Goal: Information Seeking & Learning: Find specific fact

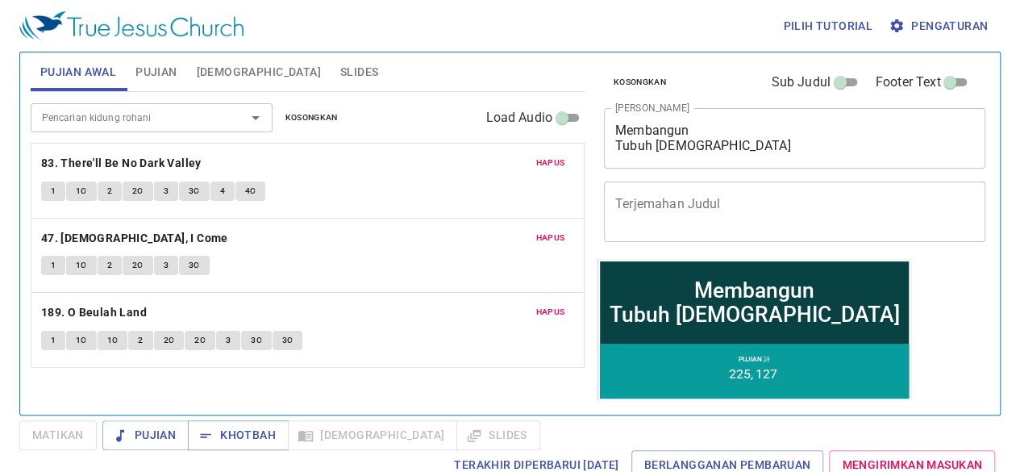
click at [779, 291] on div "Membangun Tubuh Kristus" at bounding box center [754, 301] width 290 height 48
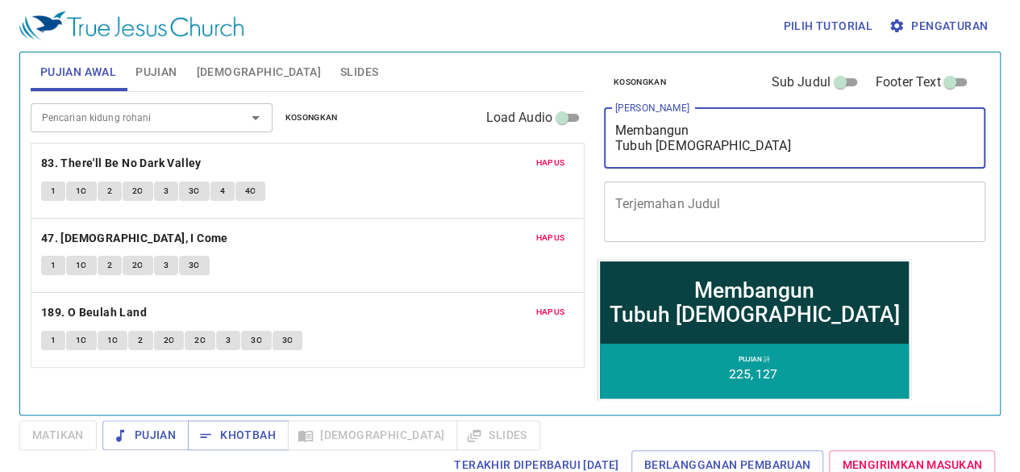
click at [789, 146] on textarea "Membangun Tubuh Kristus" at bounding box center [794, 138] width 359 height 31
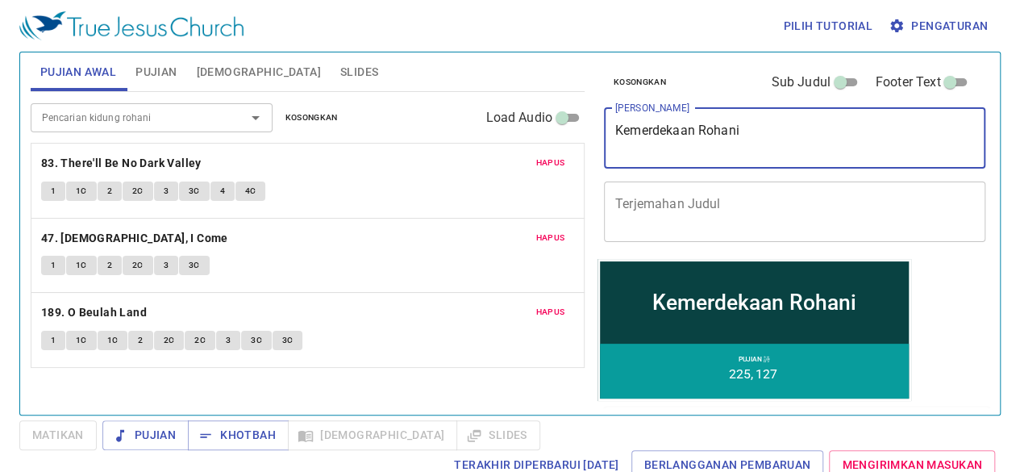
type textarea "Kemerdekaan Rohani"
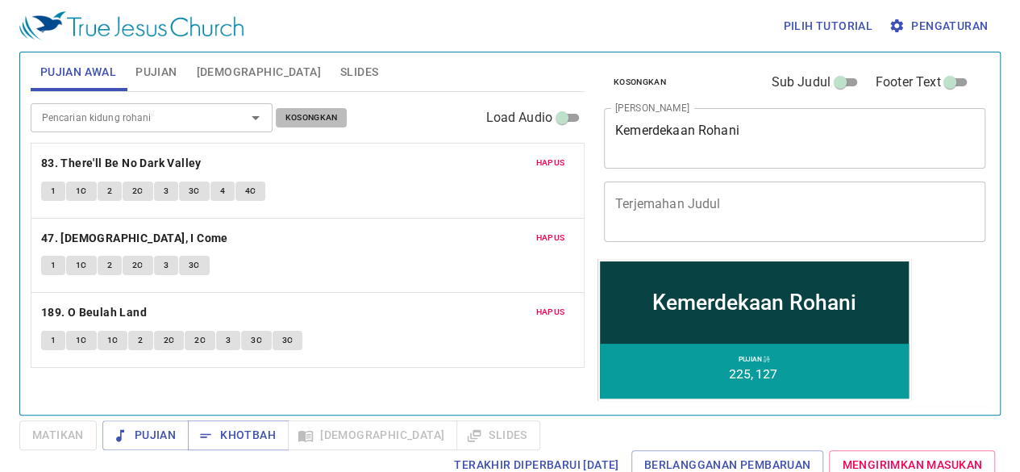
click at [321, 124] on span "Kosongkan" at bounding box center [311, 117] width 52 height 15
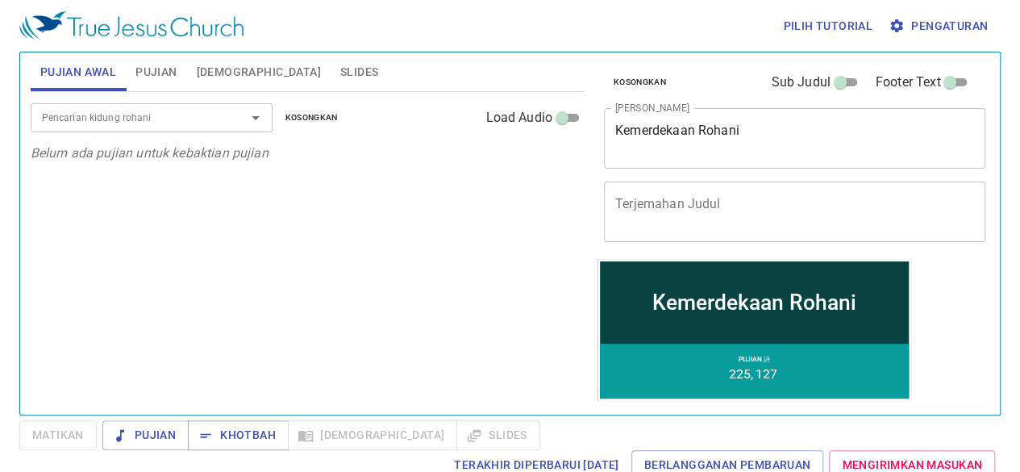
click at [582, 385] on div "Pencarian kidung rohani Pencarian kidung rohani Kosongkan Load Audio Belum ada …" at bounding box center [308, 246] width 554 height 309
click at [479, 222] on div "Pencarian kidung rohani Pencarian kidung rohani Kosongkan Load Audio Belum ada …" at bounding box center [308, 246] width 554 height 309
click at [148, 81] on button "Pujian" at bounding box center [156, 71] width 60 height 39
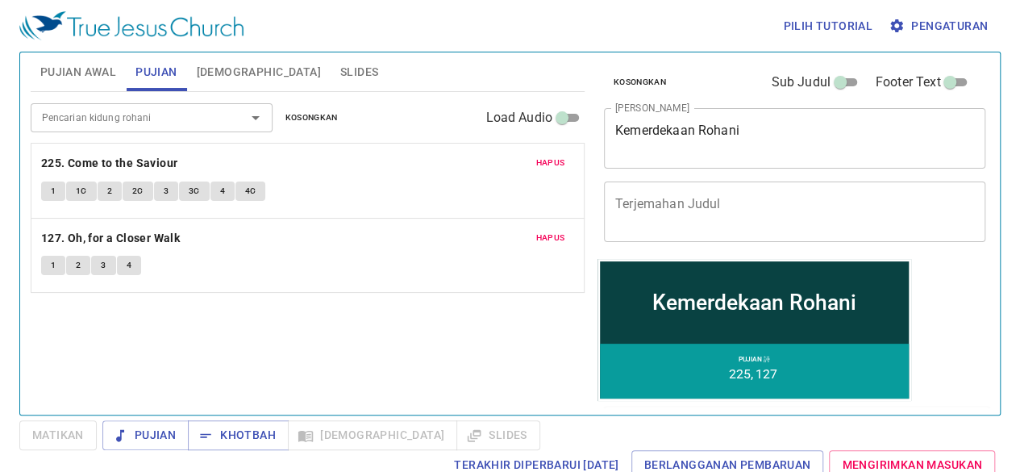
click at [314, 111] on span "Kosongkan" at bounding box center [311, 117] width 52 height 15
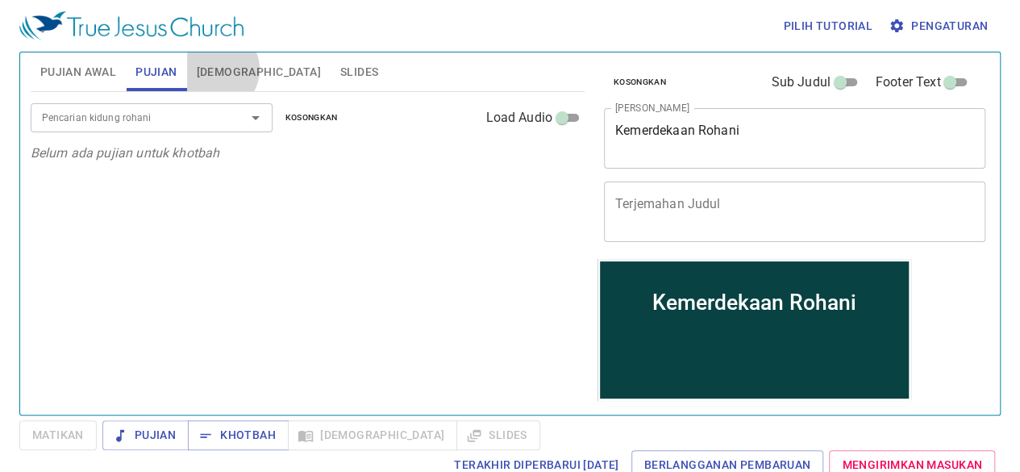
click at [216, 69] on span "[DEMOGRAPHIC_DATA]" at bounding box center [259, 72] width 124 height 20
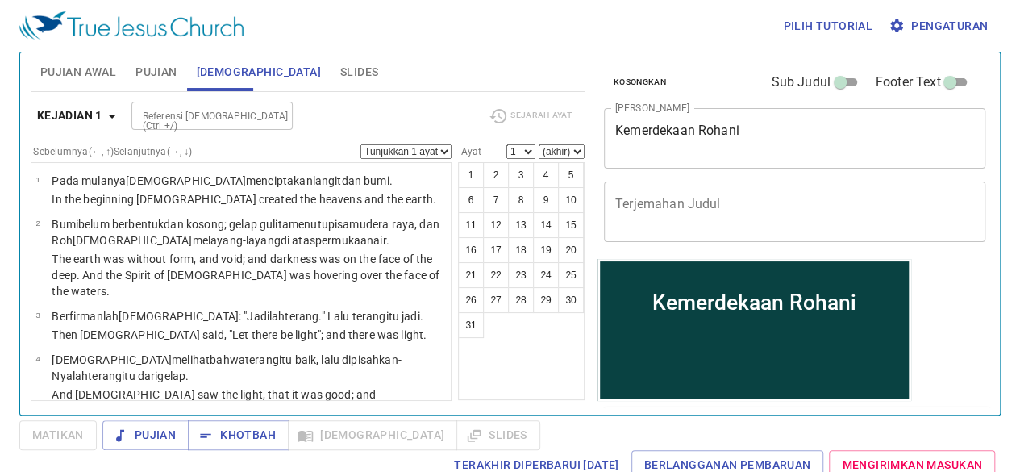
click at [474, 336] on div "1 2 3 4 5 6 7 8 9 10 11 12 13 14 15 16 17 18 19 20 21 22 23 24 25 26 27 28 29 3…" at bounding box center [521, 281] width 127 height 238
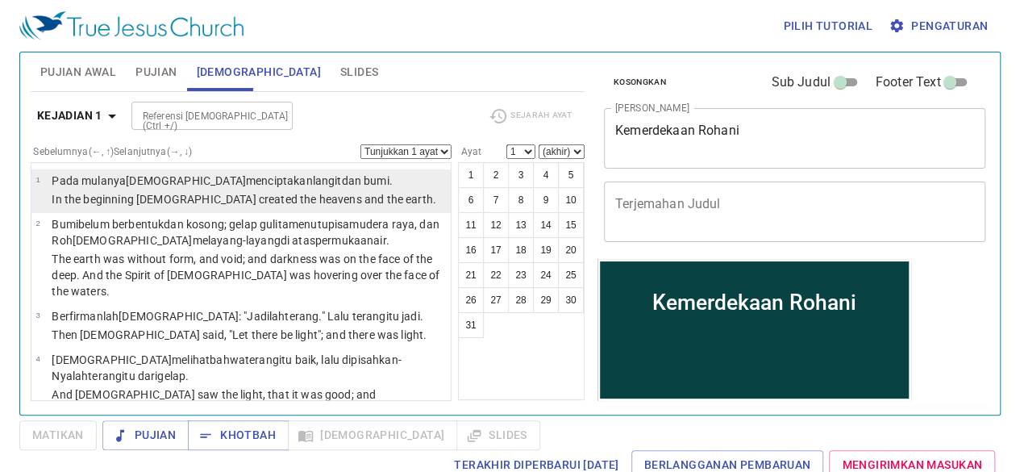
click at [329, 197] on p "In the beginning God created the heavens and the earth." at bounding box center [244, 199] width 384 height 16
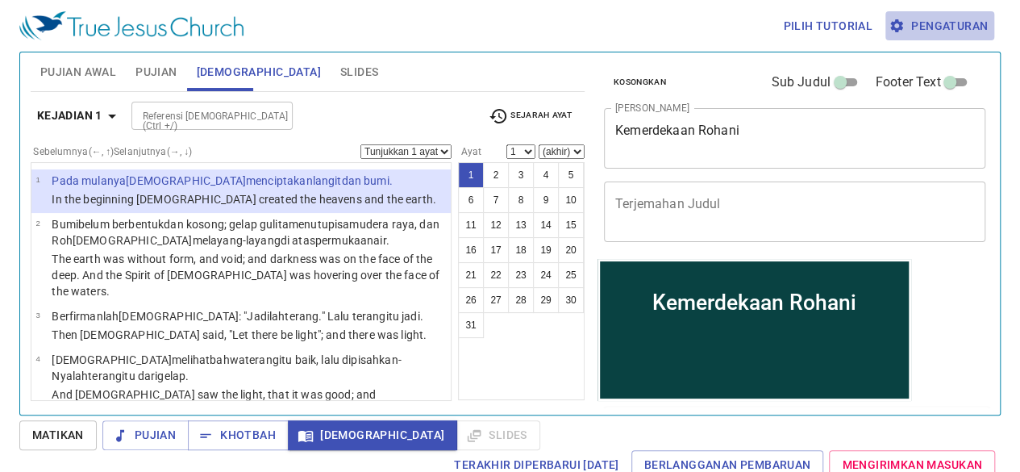
click at [956, 24] on span "Pengaturan" at bounding box center [939, 26] width 96 height 20
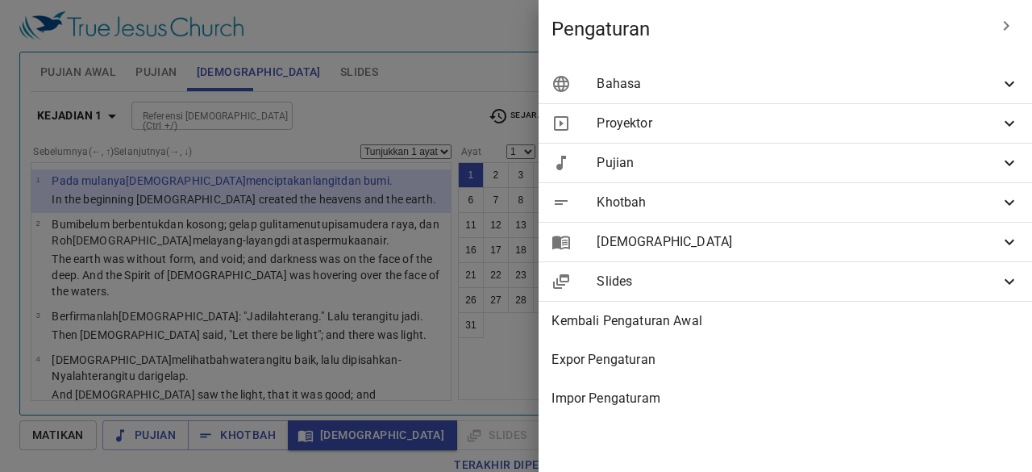
click at [815, 70] on div "Bahasa" at bounding box center [784, 83] width 493 height 39
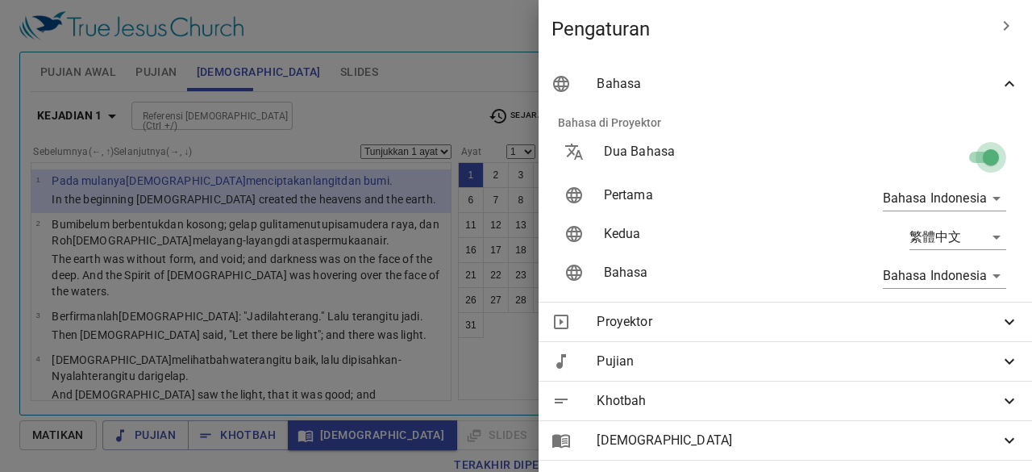
click at [987, 160] on input "checkbox" at bounding box center [991, 160] width 92 height 31
checkbox input "false"
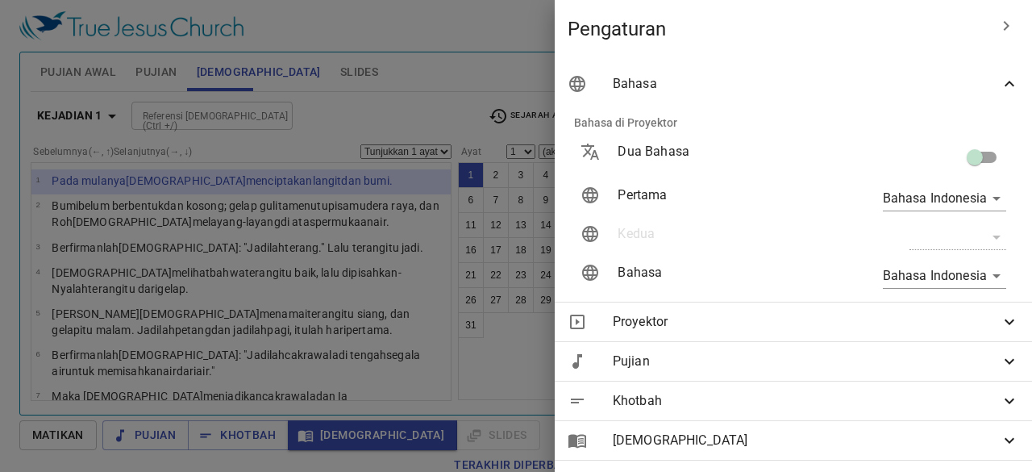
click at [411, 129] on div at bounding box center [516, 236] width 1032 height 472
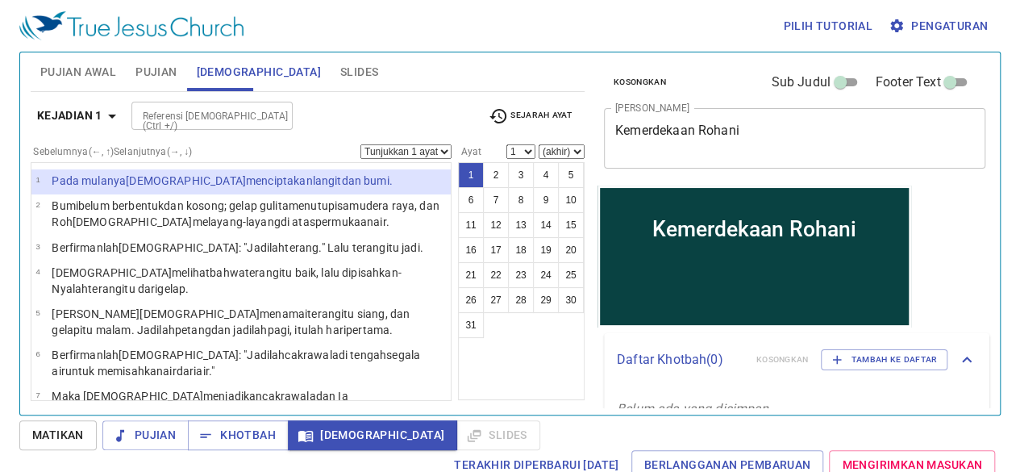
click at [313, 178] on wh1254 "langit dan bumi ." at bounding box center [353, 180] width 80 height 13
click at [347, 429] on span "[DEMOGRAPHIC_DATA]" at bounding box center [372, 435] width 143 height 20
click at [60, 443] on span "Matikan" at bounding box center [58, 435] width 52 height 20
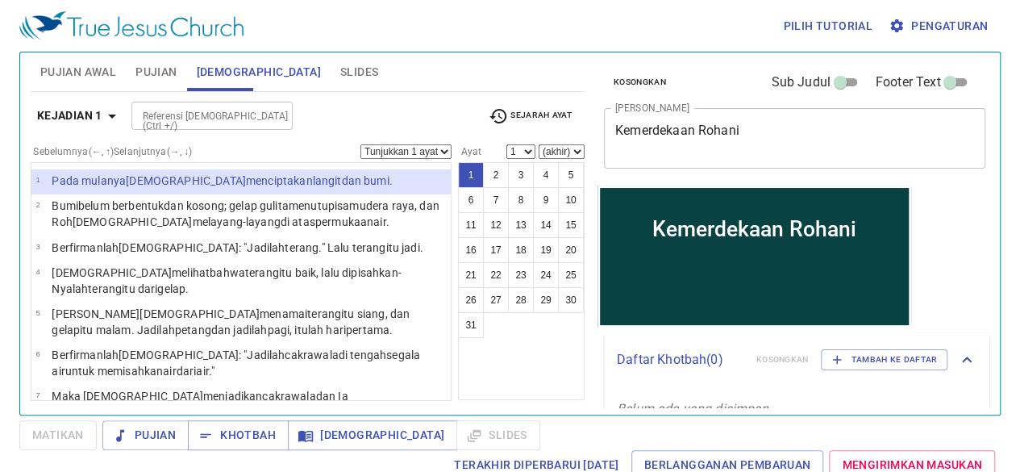
click at [341, 178] on wh8064 "dan bumi ." at bounding box center [366, 180] width 51 height 13
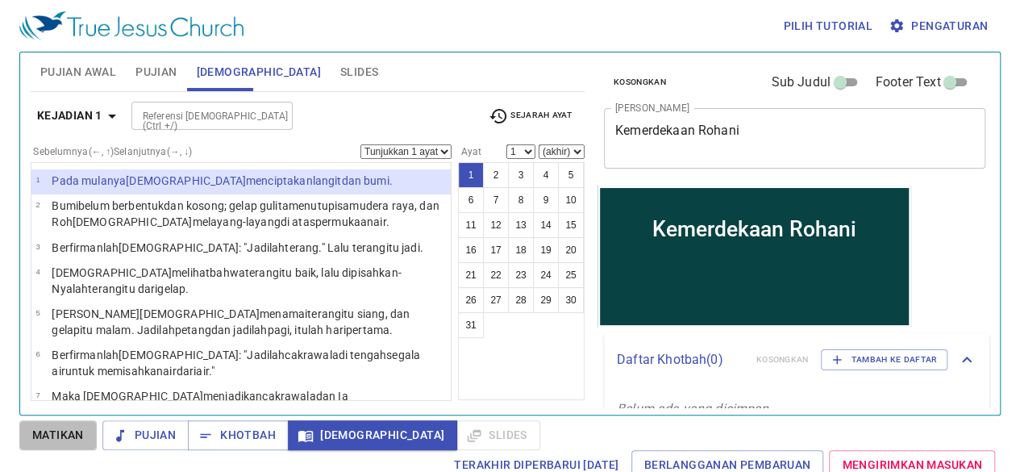
click at [64, 434] on span "Matikan" at bounding box center [58, 435] width 52 height 20
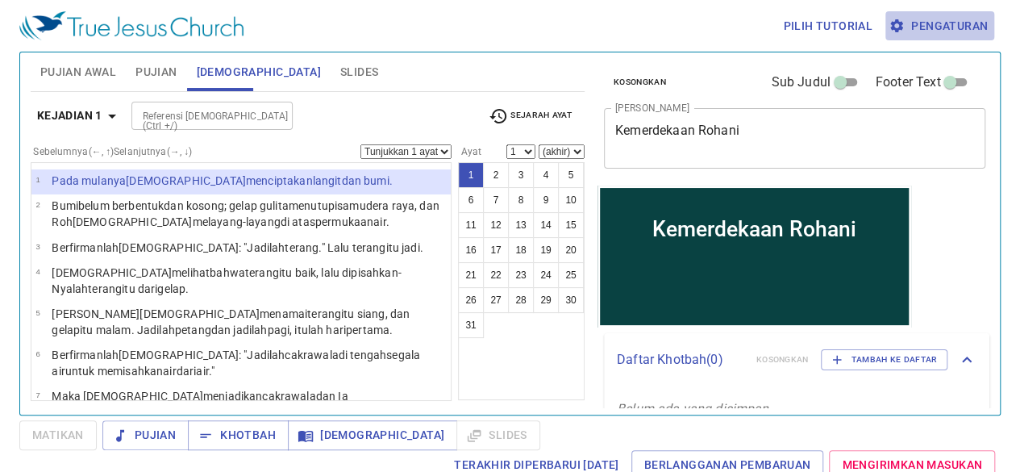
click at [938, 27] on span "Pengaturan" at bounding box center [939, 26] width 96 height 20
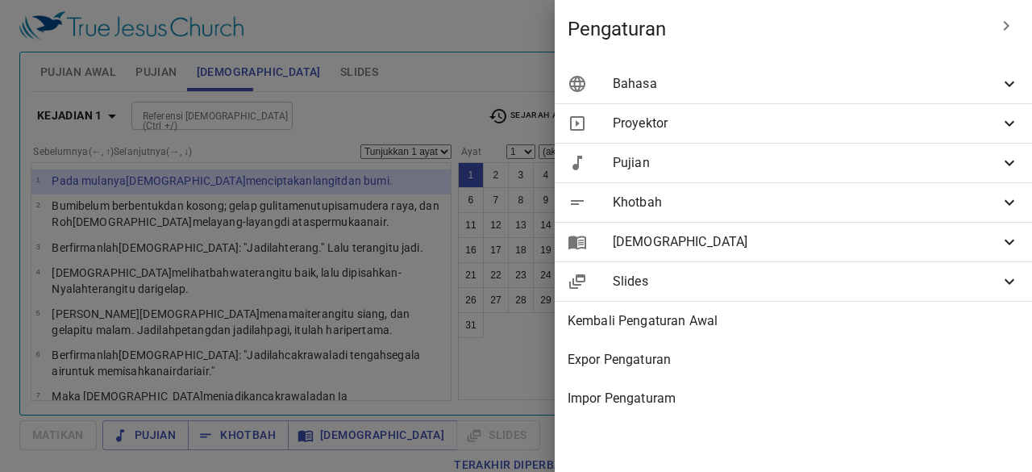
click at [716, 253] on div "[DEMOGRAPHIC_DATA]" at bounding box center [793, 241] width 477 height 39
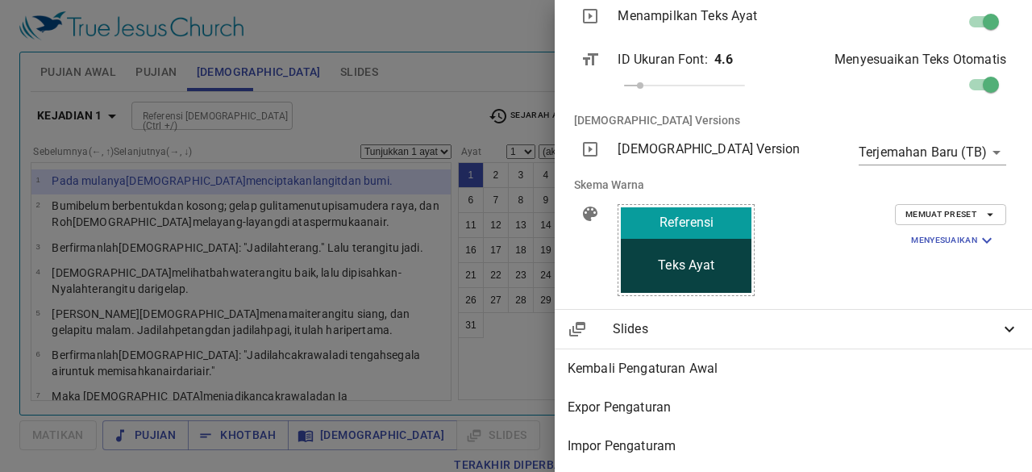
scroll to position [305, 0]
click at [535, 345] on div at bounding box center [516, 236] width 1032 height 472
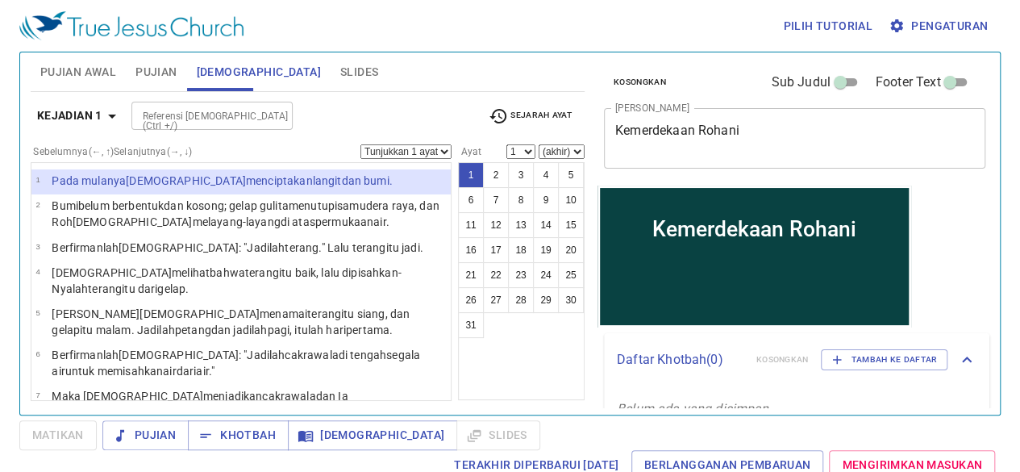
click at [307, 172] on li "1 Pada mulanya Allah menciptakan langit dan bumi ." at bounding box center [240, 181] width 419 height 25
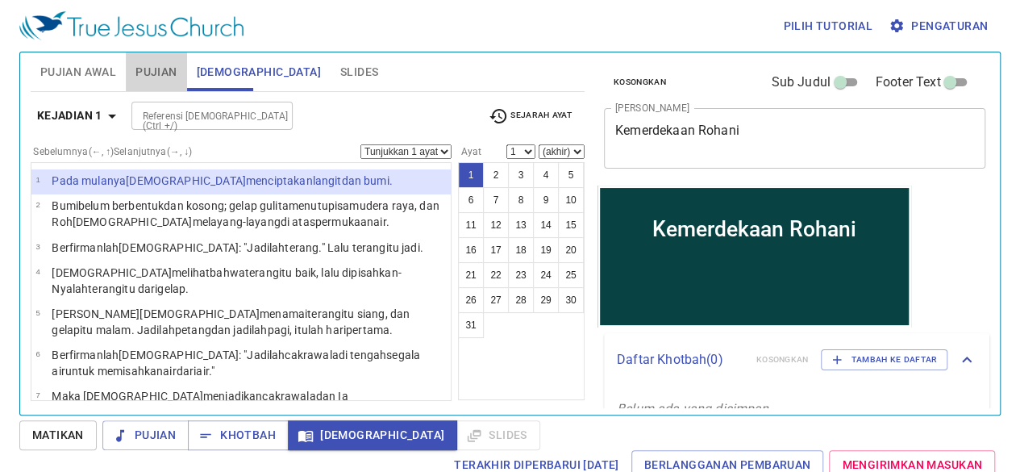
click at [174, 65] on span "Pujian" at bounding box center [155, 72] width 41 height 20
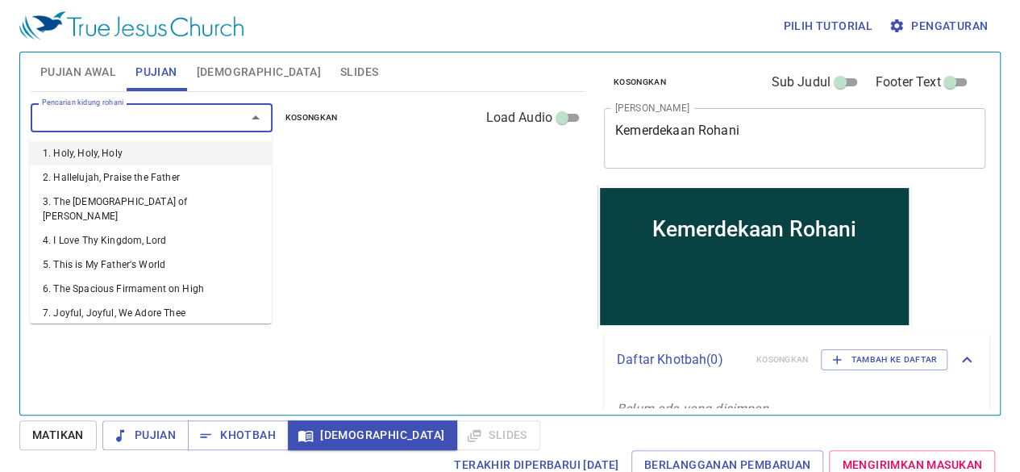
click at [205, 115] on input "Pencarian kidung rohani" at bounding box center [127, 117] width 185 height 19
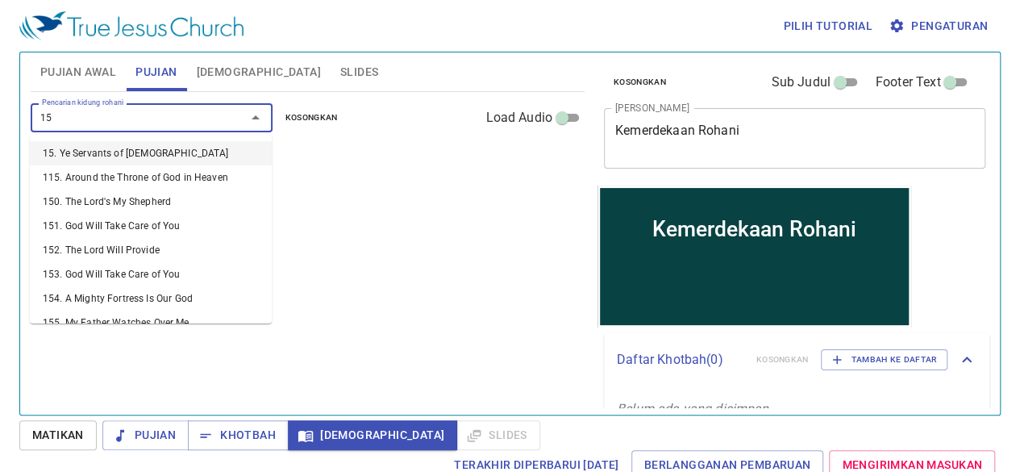
type input "155"
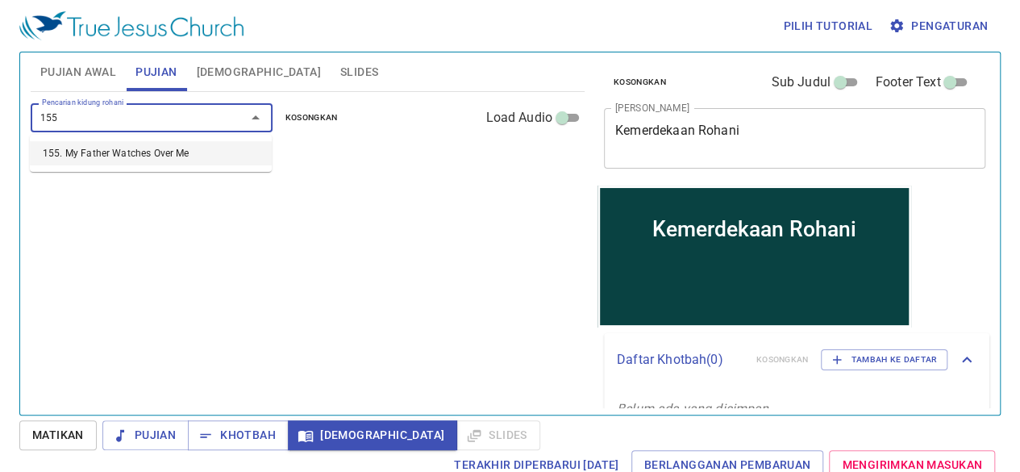
click at [174, 156] on li "155. My Father Watches Over Me" at bounding box center [151, 153] width 242 height 24
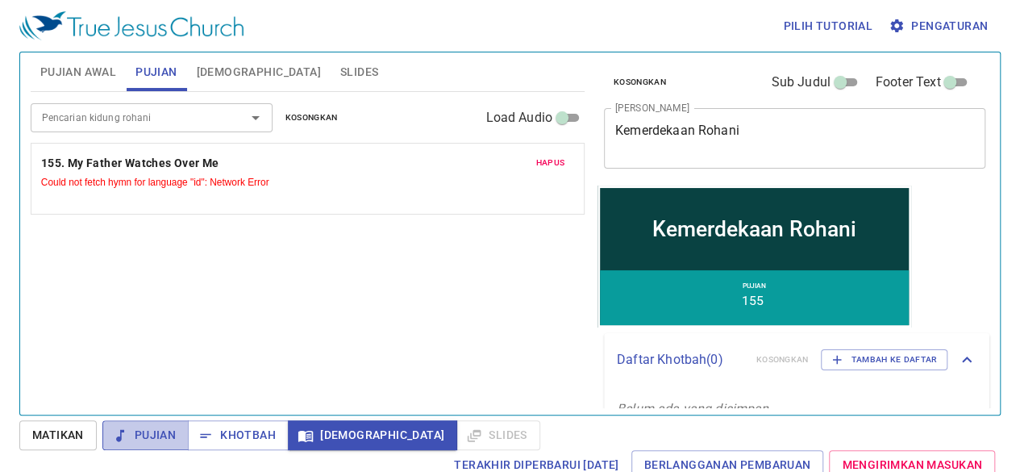
click at [164, 437] on span "Pujian" at bounding box center [145, 435] width 60 height 20
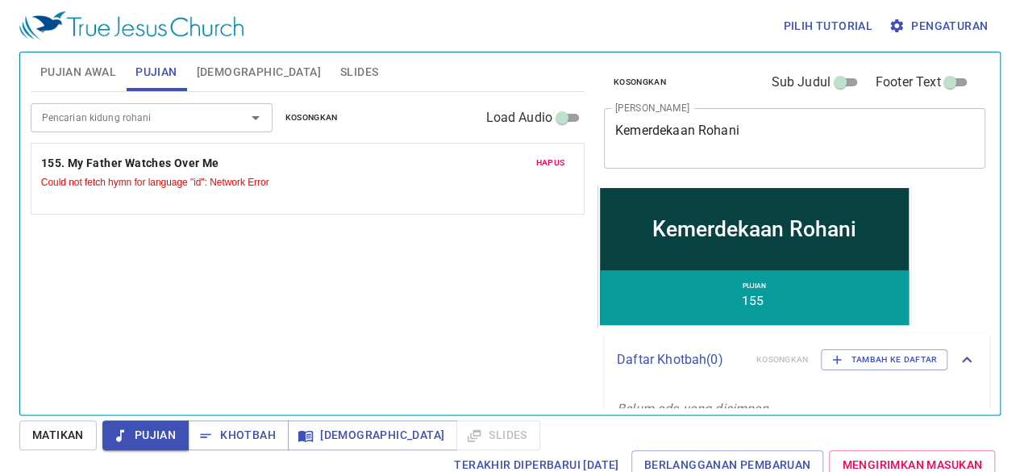
drag, startPoint x: 35, startPoint y: 104, endPoint x: 405, endPoint y: 251, distance: 398.7
click at [405, 251] on div "Pencarian kidung rohani Pencarian kidung rohani Kosongkan Load Audio Hapus 155.…" at bounding box center [308, 246] width 554 height 309
click at [551, 164] on span "Hapus" at bounding box center [549, 163] width 29 height 15
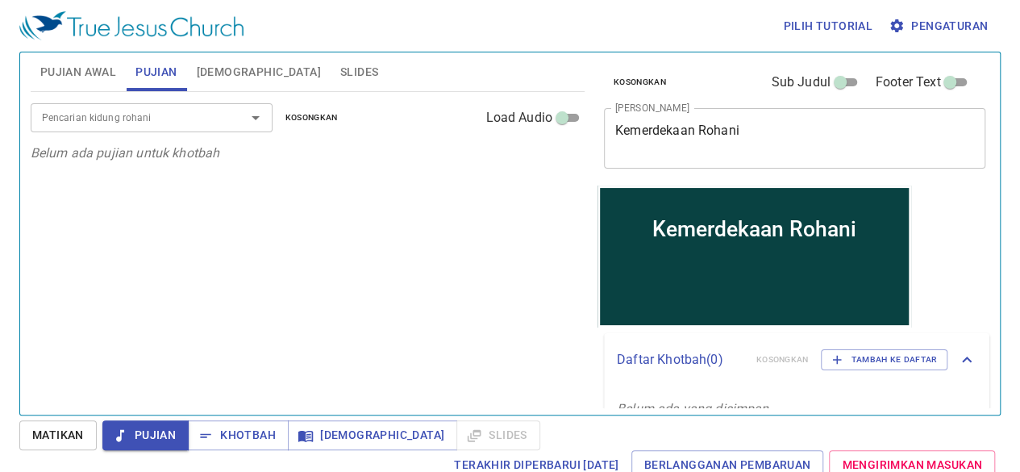
click at [145, 129] on div "Pencarian kidung rohani" at bounding box center [152, 117] width 242 height 28
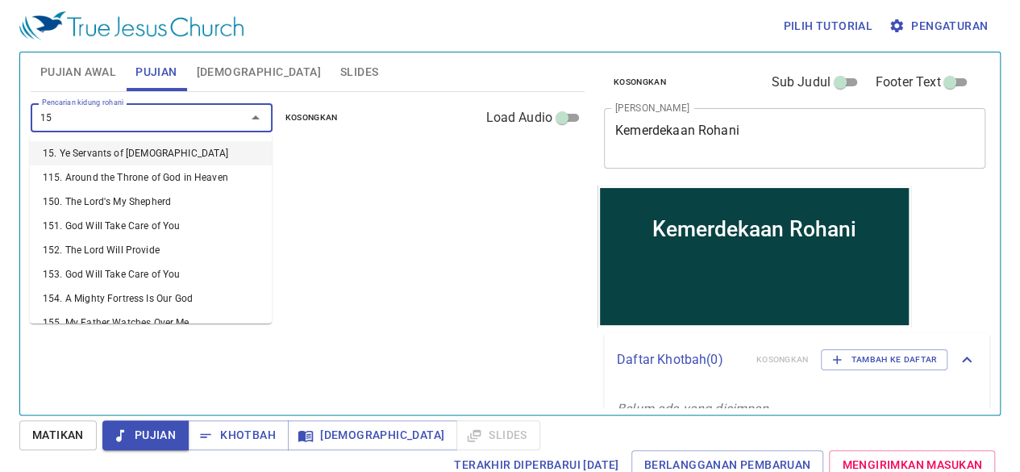
type input "155"
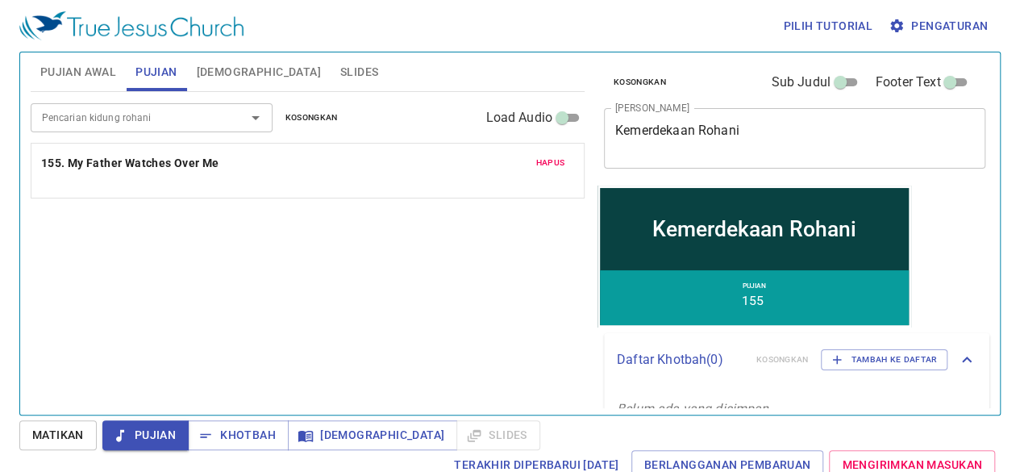
click at [367, 166] on p "155. My Father Watches Over Me" at bounding box center [307, 163] width 533 height 20
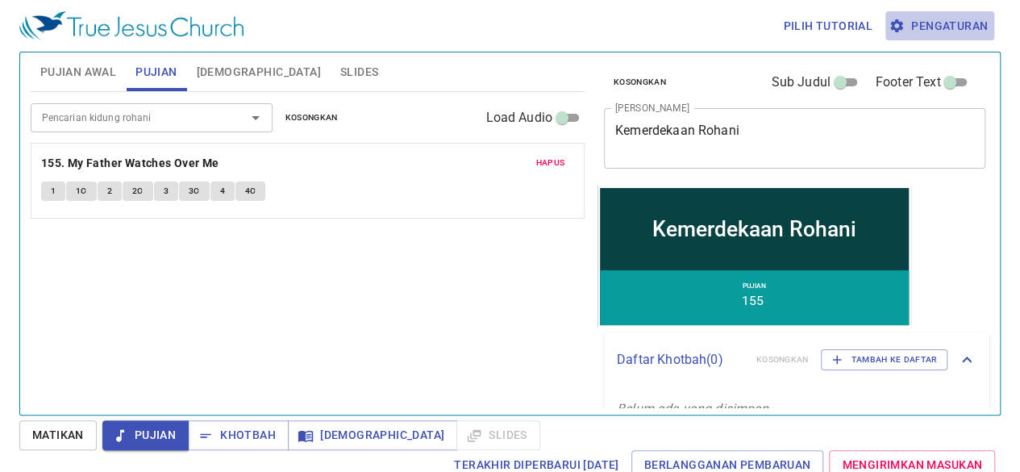
click at [943, 20] on span "Pengaturan" at bounding box center [939, 26] width 96 height 20
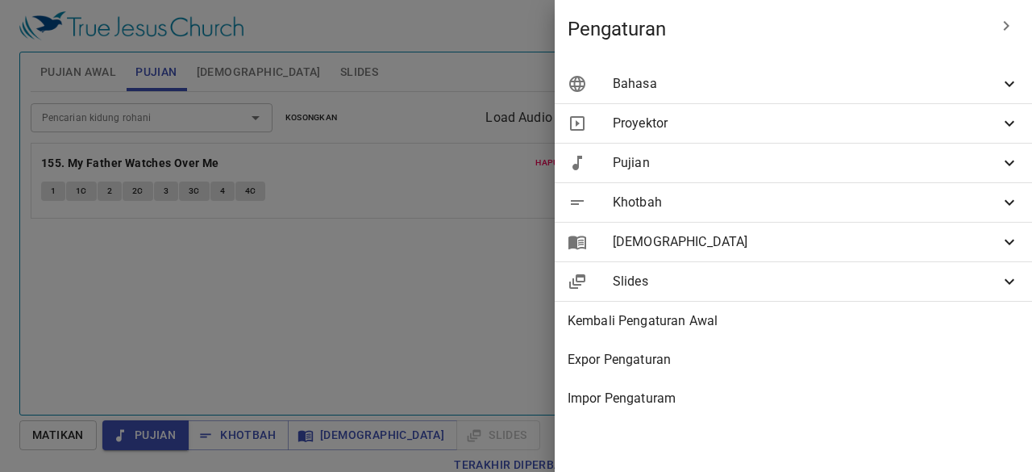
click at [665, 163] on span "Pujian" at bounding box center [806, 162] width 387 height 19
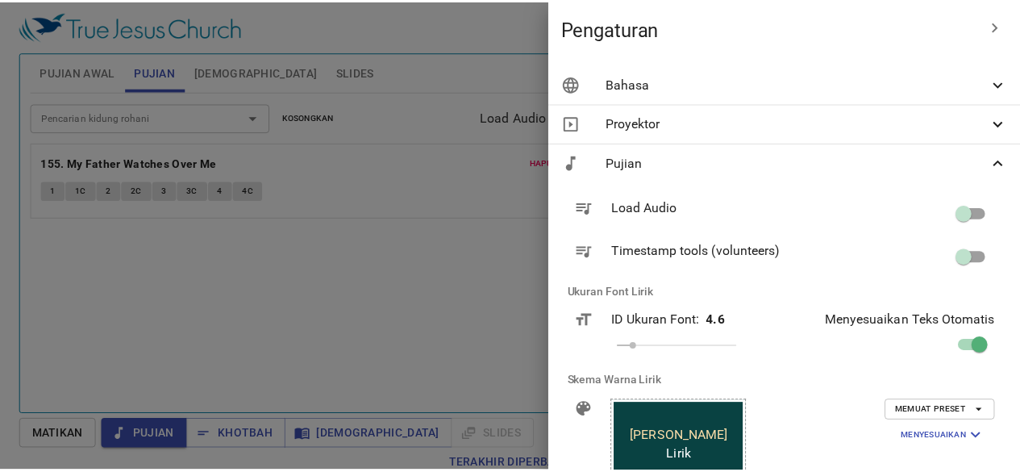
scroll to position [196, 0]
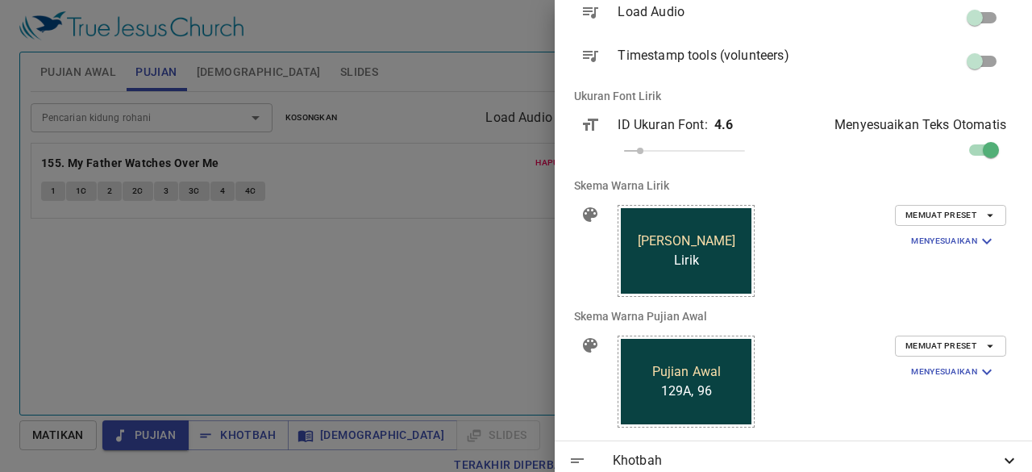
click at [414, 284] on div at bounding box center [516, 236] width 1032 height 472
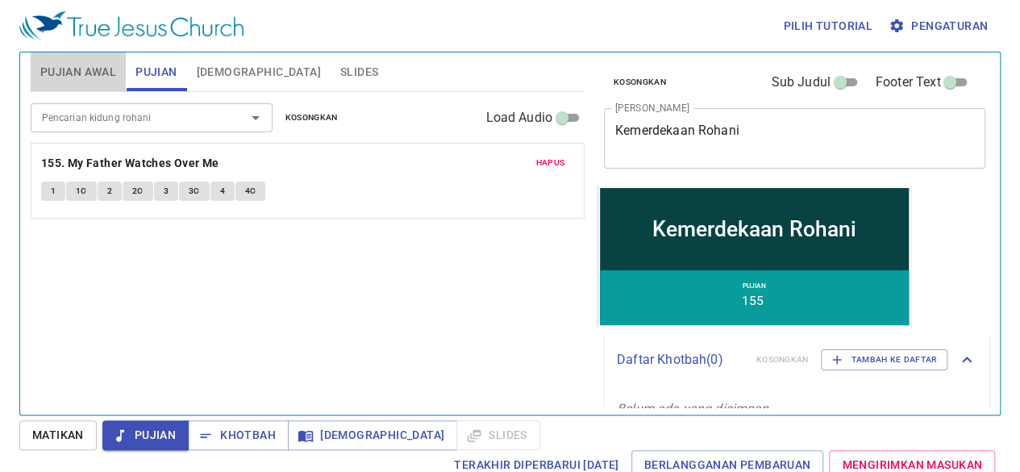
click at [89, 75] on span "Pujian Awal" at bounding box center [78, 72] width 76 height 20
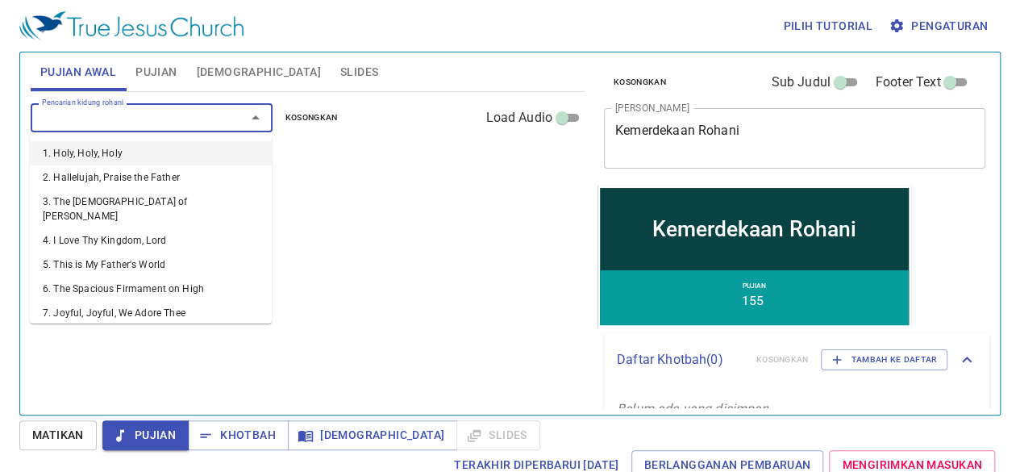
click at [197, 125] on input "Pencarian kidung rohani" at bounding box center [127, 117] width 185 height 19
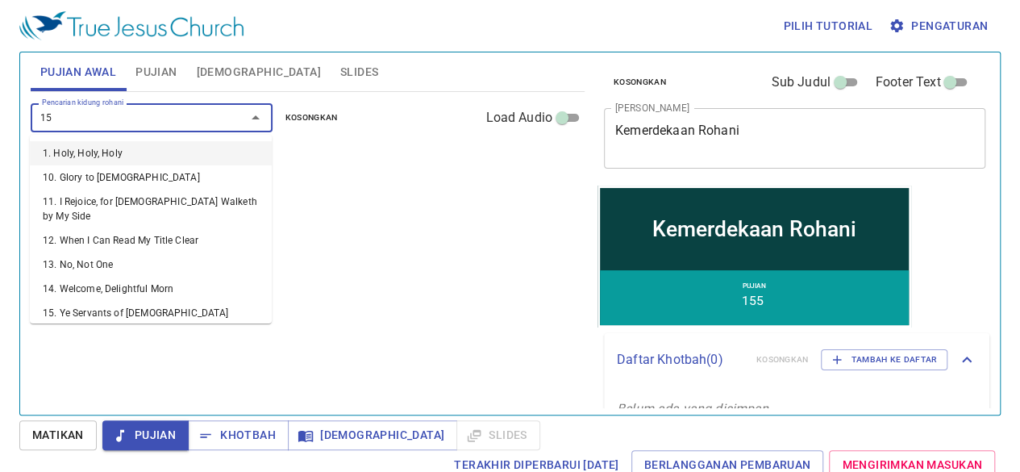
type input "155"
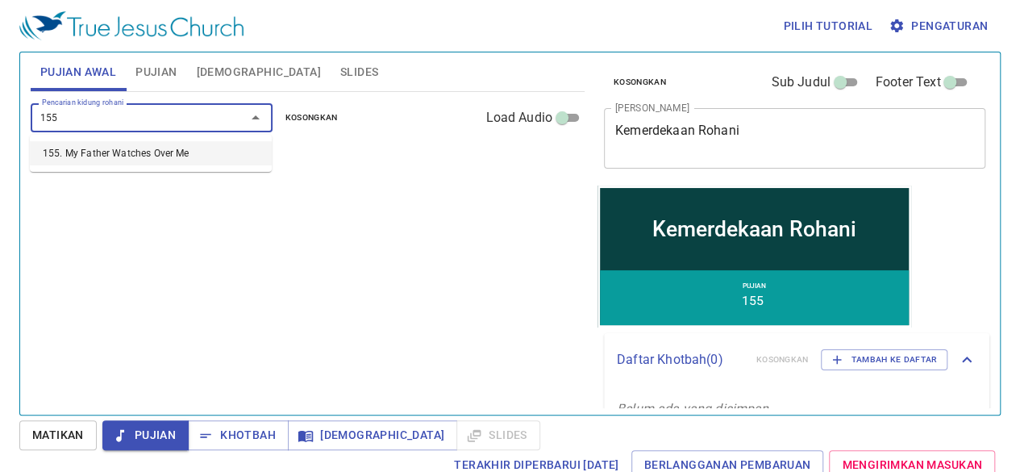
click at [177, 160] on li "155. My Father Watches Over Me" at bounding box center [151, 153] width 242 height 24
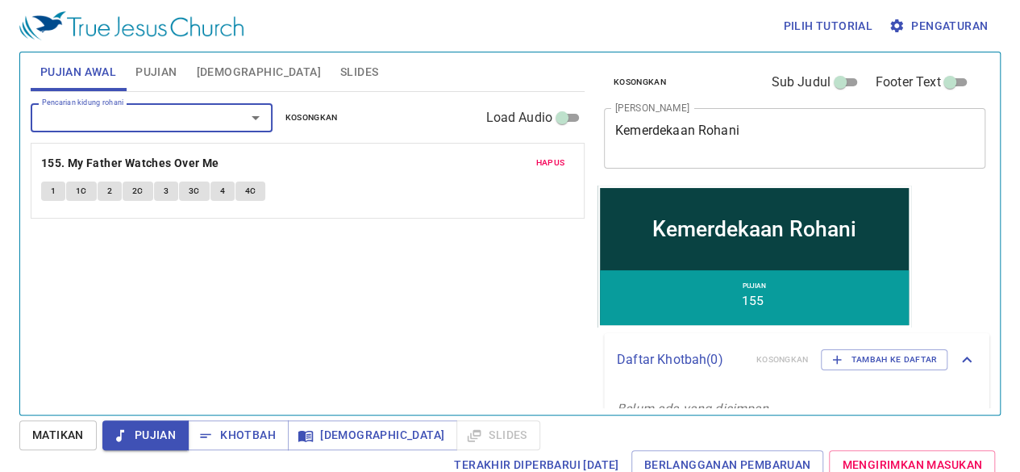
click at [48, 193] on button "1" at bounding box center [53, 190] width 24 height 19
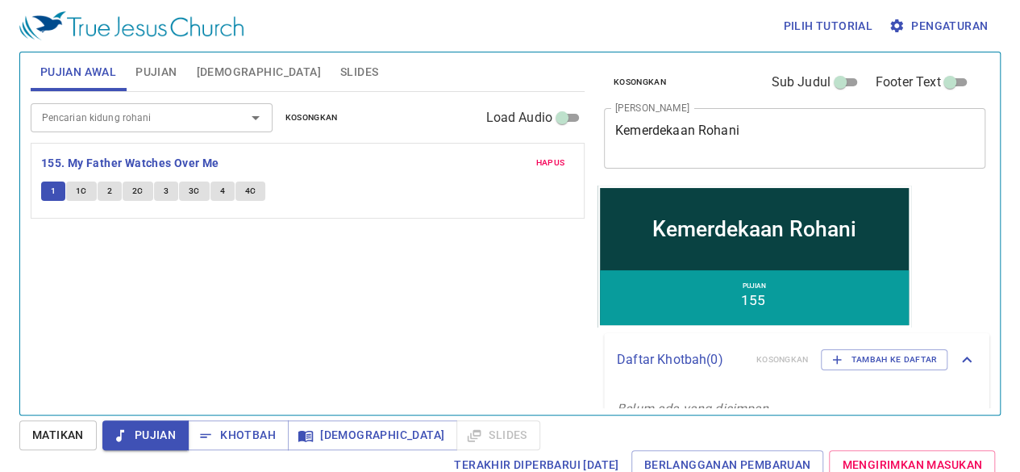
drag, startPoint x: 87, startPoint y: 192, endPoint x: 114, endPoint y: 186, distance: 28.0
click at [114, 186] on div "1 1C 2 2C 3 3C 4 4C" at bounding box center [307, 192] width 533 height 23
click at [114, 186] on button "2" at bounding box center [110, 190] width 24 height 19
click at [141, 185] on span "2C" at bounding box center [137, 191] width 11 height 15
click at [169, 189] on button "3" at bounding box center [166, 190] width 24 height 19
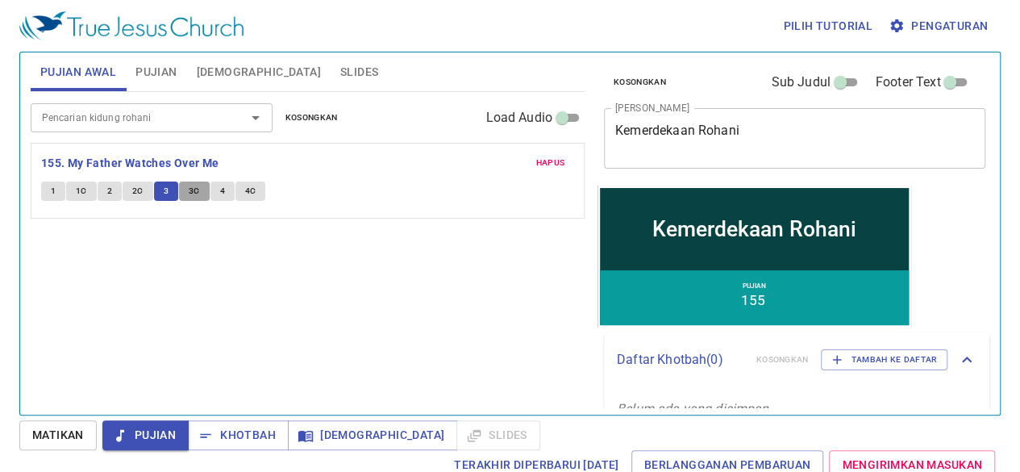
click at [200, 186] on button "3C" at bounding box center [194, 190] width 31 height 19
click at [171, 77] on span "Pujian" at bounding box center [155, 72] width 41 height 20
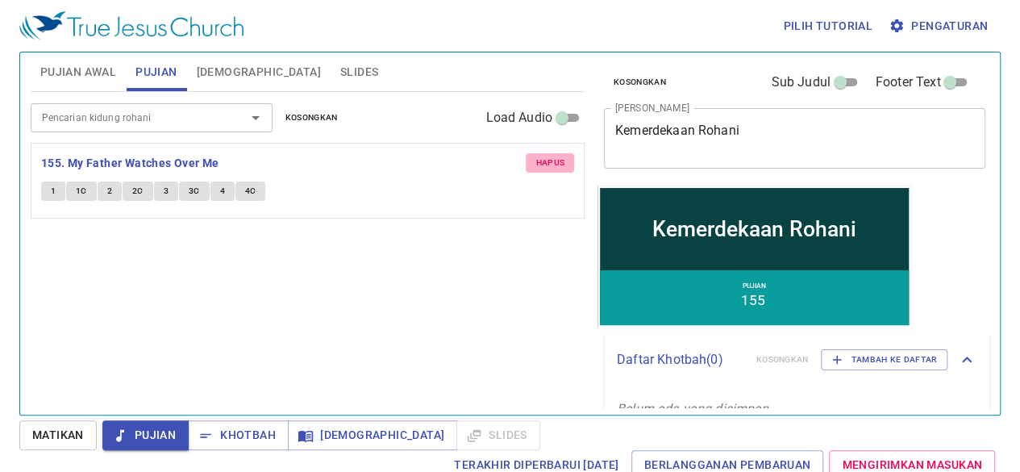
click at [542, 156] on span "Hapus" at bounding box center [549, 163] width 29 height 15
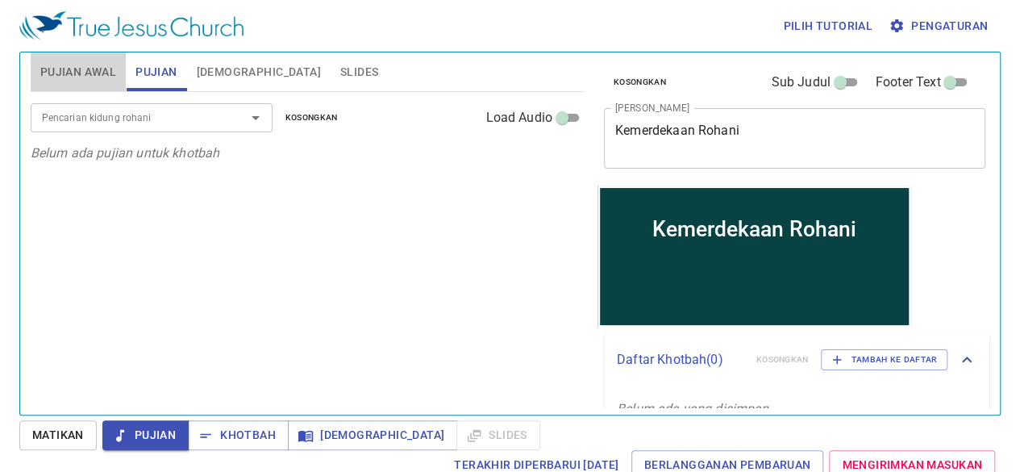
click at [73, 77] on span "Pujian Awal" at bounding box center [78, 72] width 76 height 20
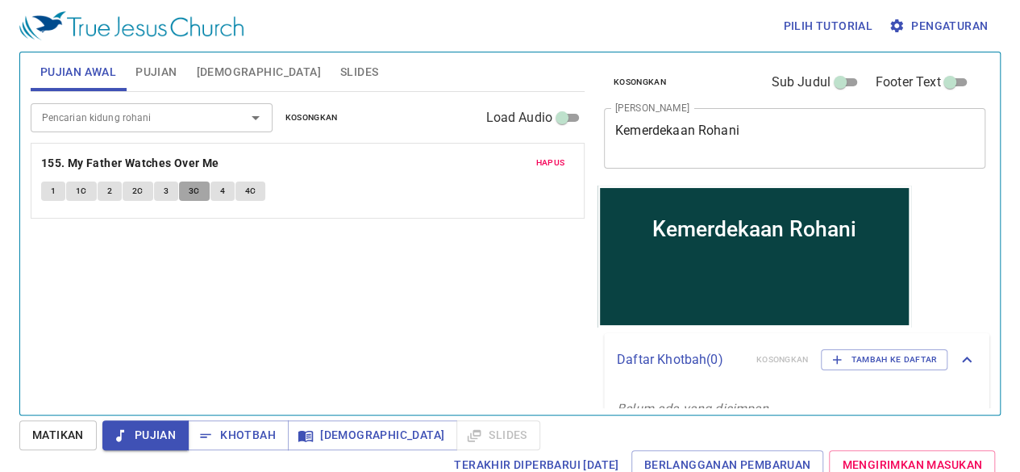
click at [199, 192] on button "3C" at bounding box center [194, 190] width 31 height 19
click at [225, 192] on button "4" at bounding box center [222, 190] width 24 height 19
click at [250, 189] on span "4C" at bounding box center [250, 191] width 11 height 15
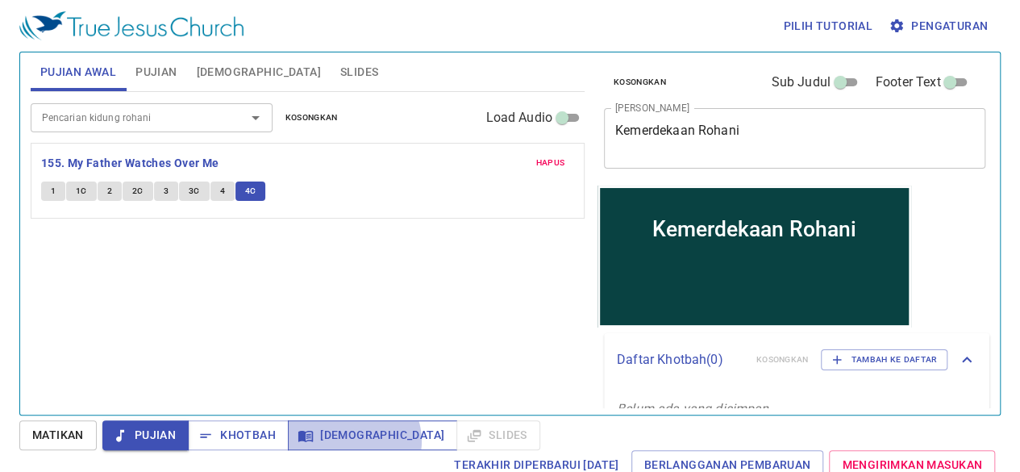
click at [351, 440] on span "[DEMOGRAPHIC_DATA]" at bounding box center [372, 435] width 143 height 20
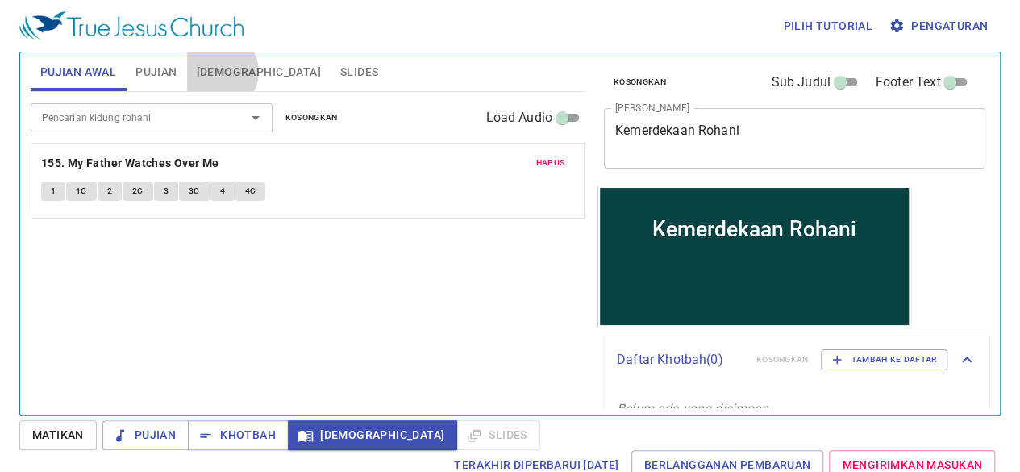
click at [218, 72] on span "[DEMOGRAPHIC_DATA]" at bounding box center [259, 72] width 124 height 20
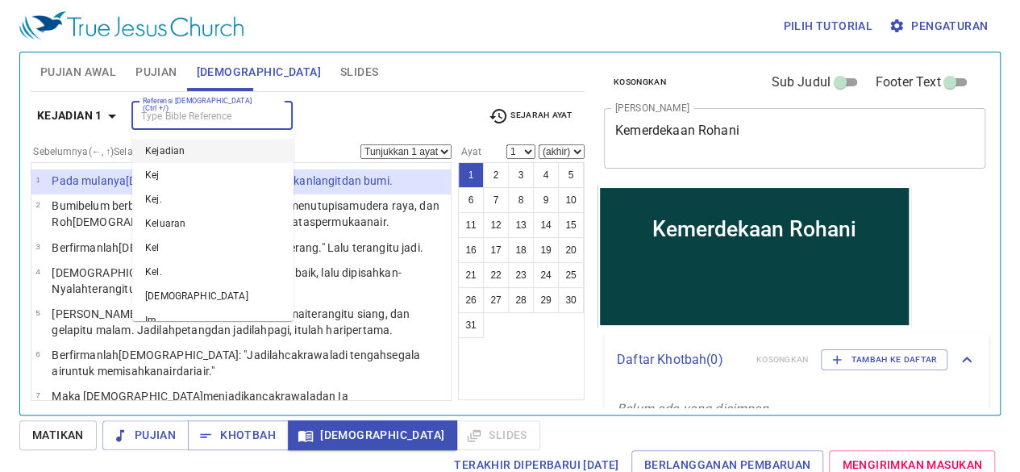
click at [202, 112] on input "Referensi [DEMOGRAPHIC_DATA] (Ctrl +/)" at bounding box center [198, 115] width 125 height 19
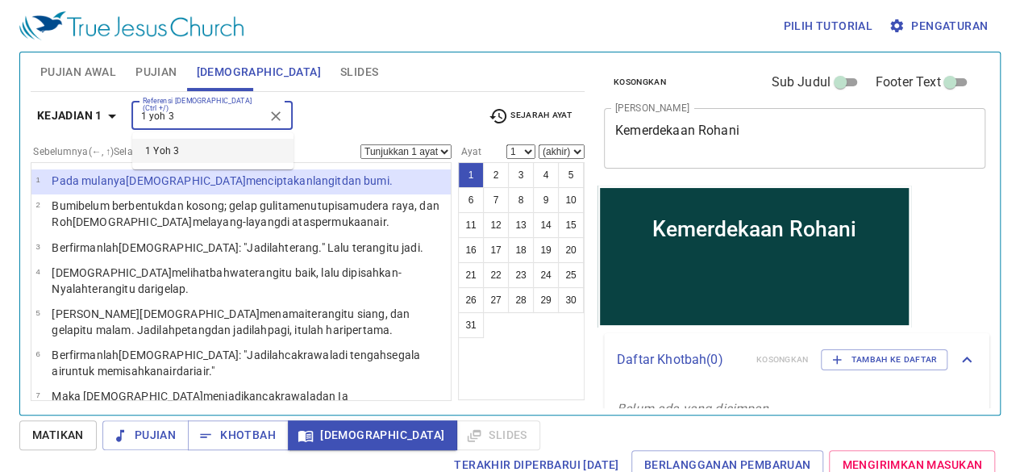
type input "1 yoh 3"
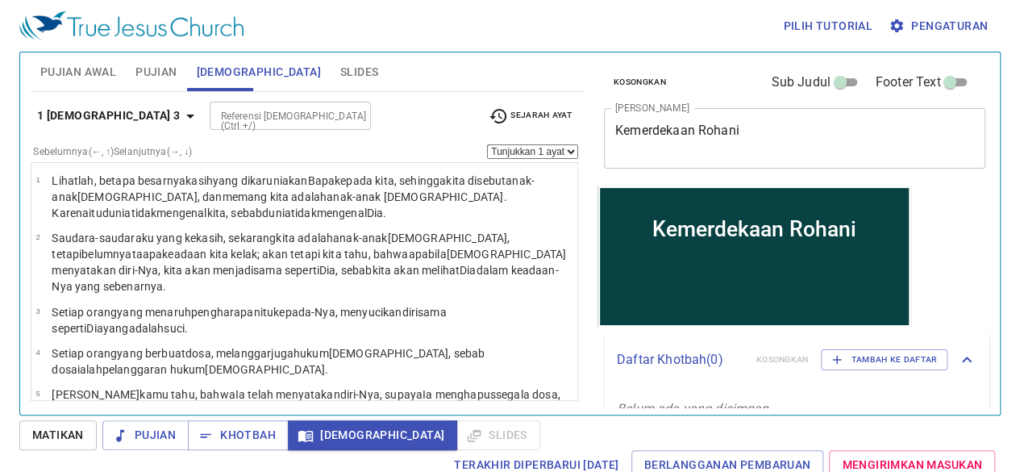
click at [634, 196] on button "8" at bounding box center [647, 200] width 26 height 26
select select "8"
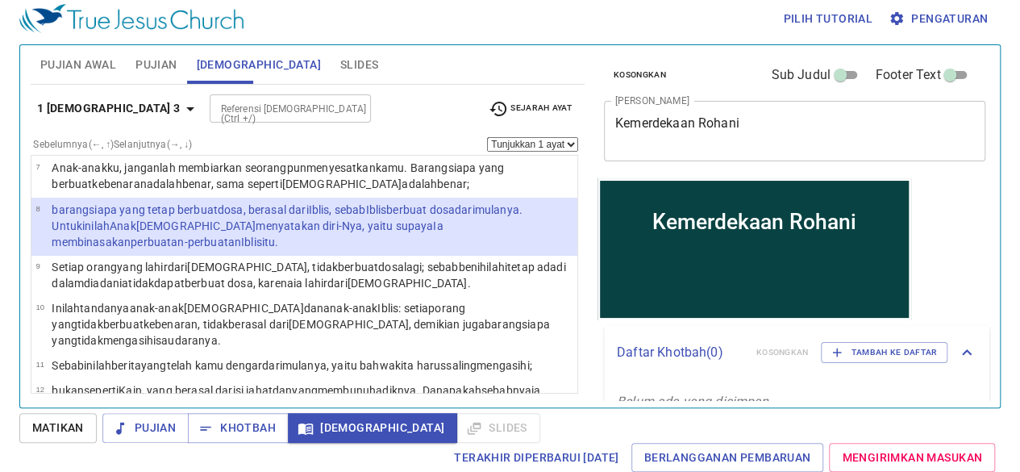
click at [256, 250] on p "barangsiapa yang tetap berbuat dosa , berasal dari Iblis , sebab Iblis berbuat …" at bounding box center [312, 226] width 521 height 48
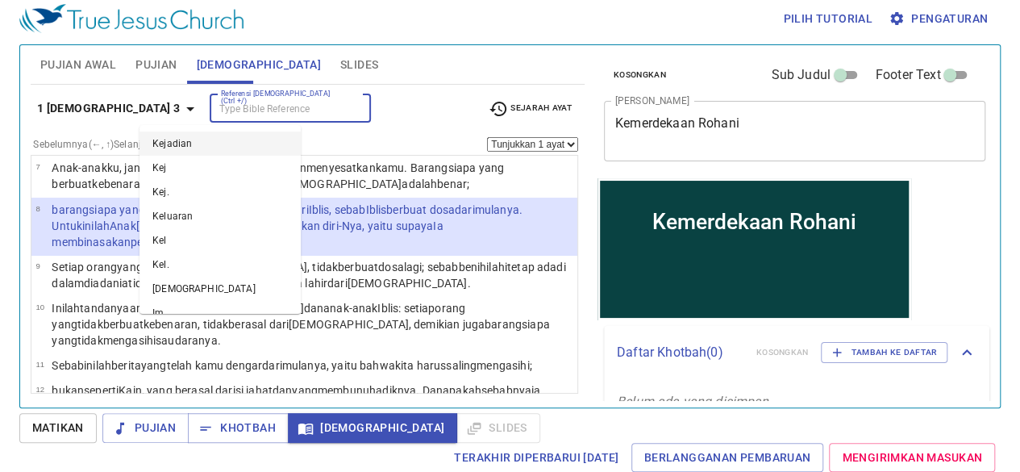
click at [235, 110] on input "Referensi [DEMOGRAPHIC_DATA] (Ctrl +/)" at bounding box center [276, 108] width 125 height 19
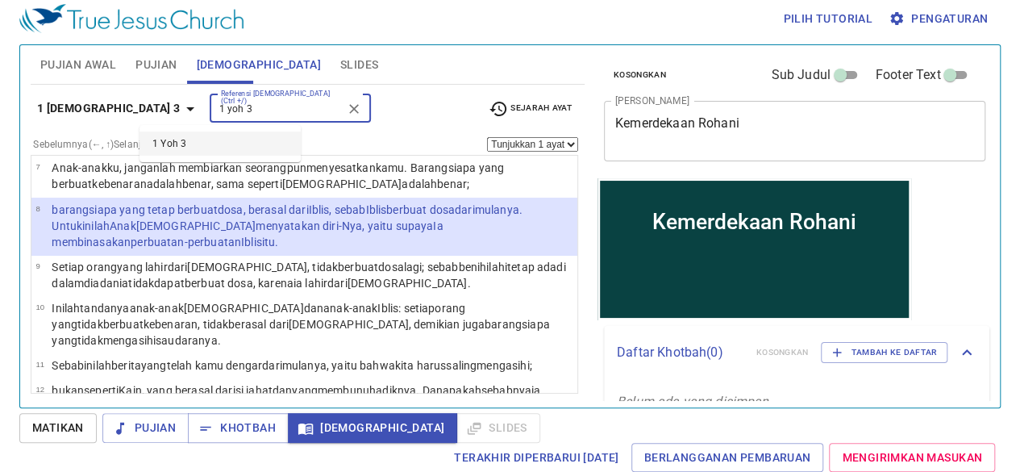
click at [254, 148] on li "1 Yoh 3" at bounding box center [219, 143] width 161 height 24
type input "1 yoh 3"
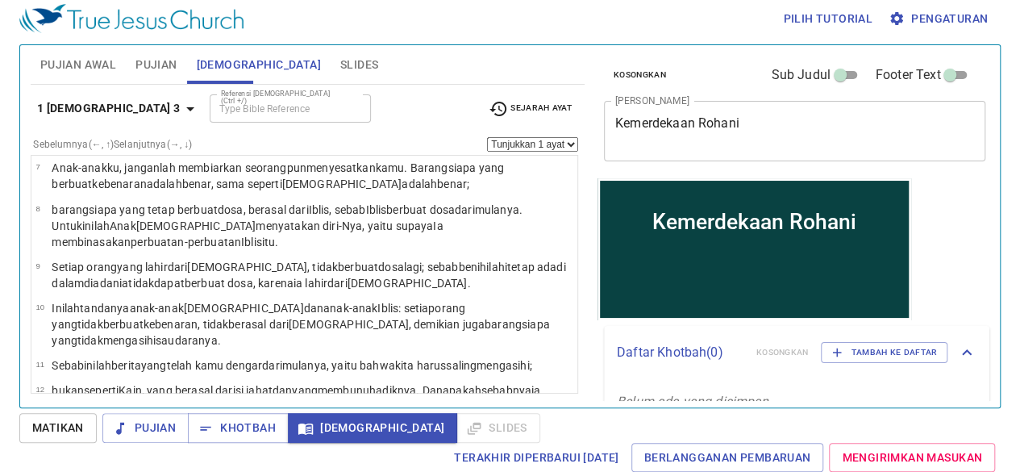
scroll to position [0, 0]
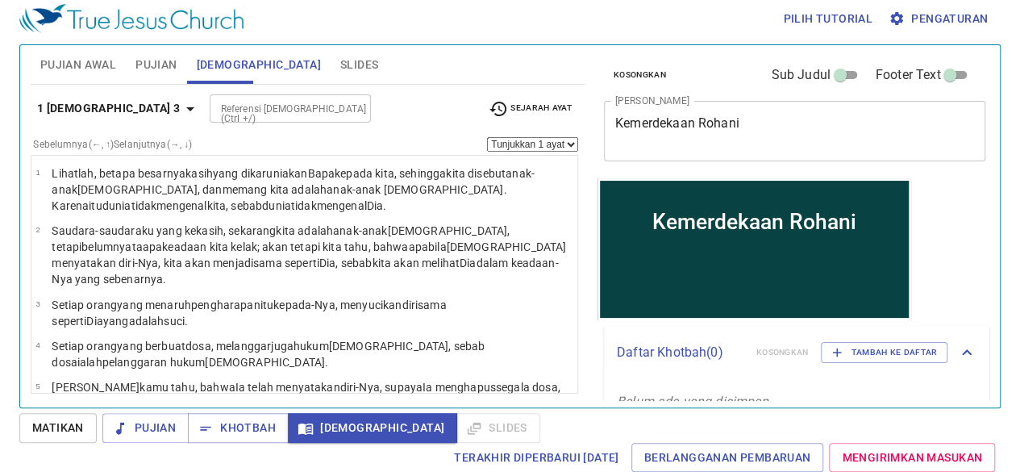
click at [634, 199] on button "8" at bounding box center [647, 193] width 26 height 26
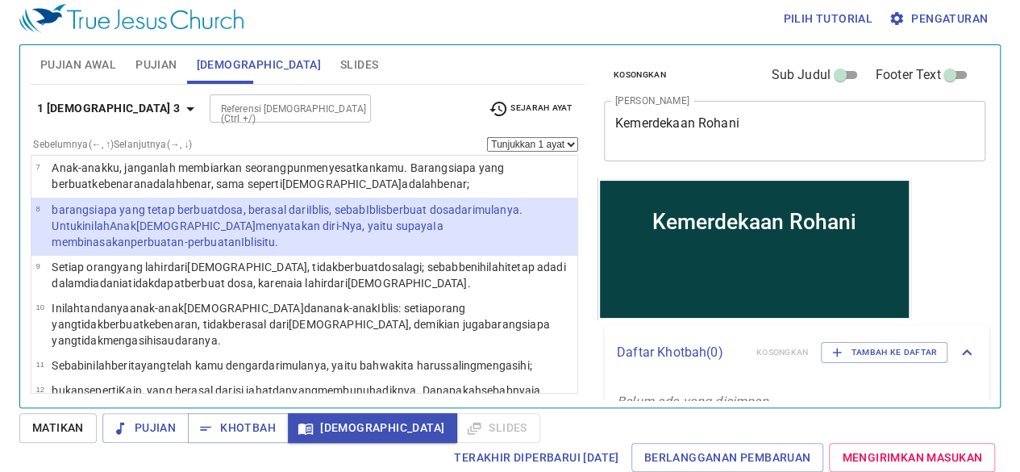
click at [393, 250] on p "barangsiapa yang tetap berbuat dosa , berasal dari Iblis , sebab Iblis berbuat …" at bounding box center [312, 226] width 521 height 48
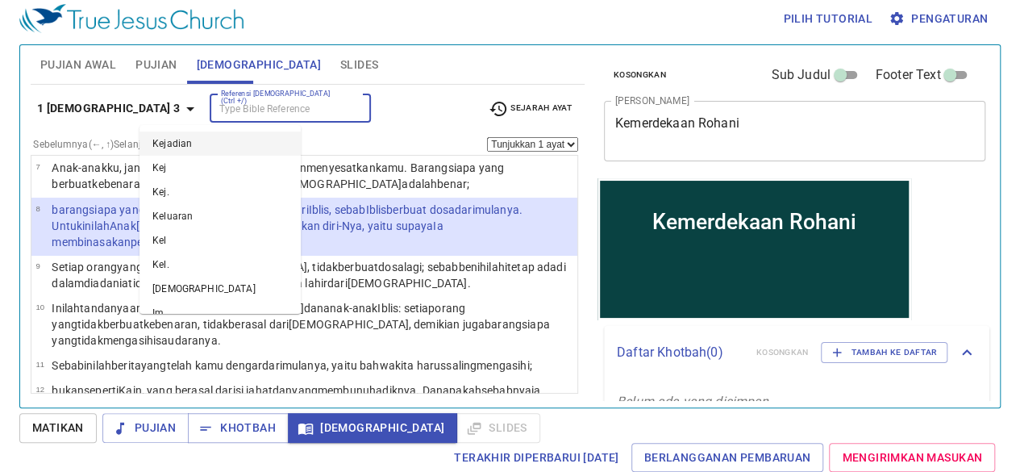
click at [255, 110] on input "Referensi [DEMOGRAPHIC_DATA] (Ctrl +/)" at bounding box center [276, 108] width 125 height 19
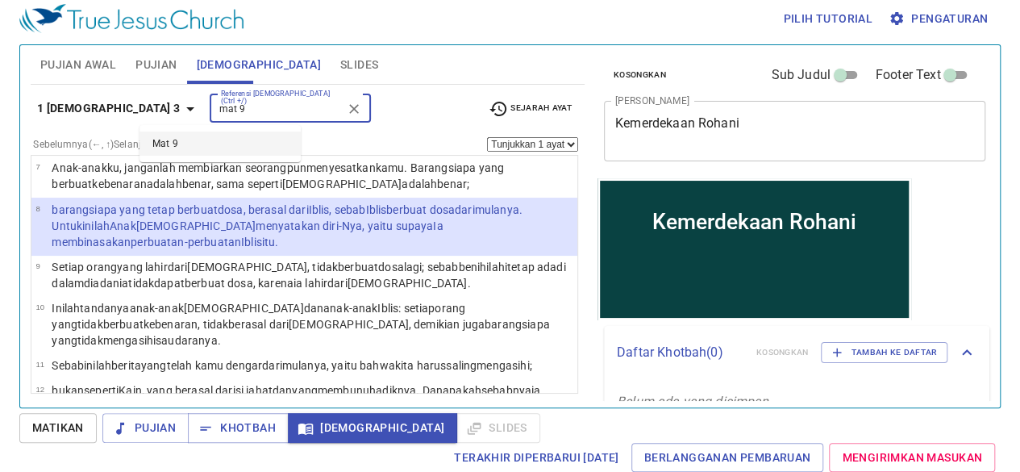
click at [182, 140] on li "Mat 9" at bounding box center [219, 143] width 161 height 24
type input "mat 9"
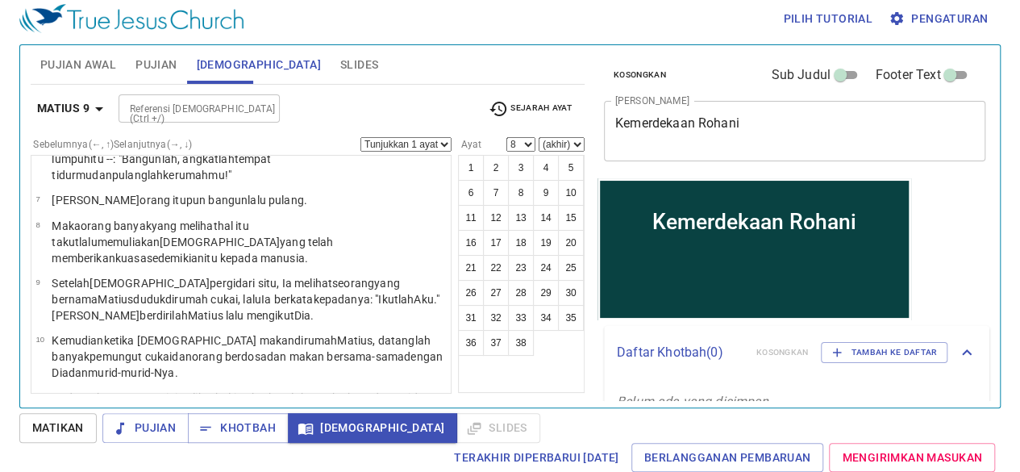
scroll to position [0, 0]
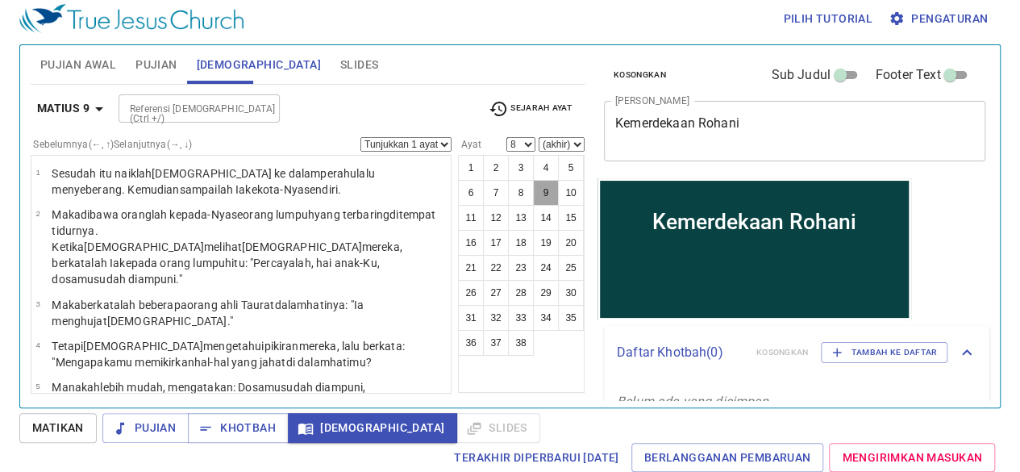
click at [544, 194] on button "9" at bounding box center [546, 193] width 26 height 26
select select "9"
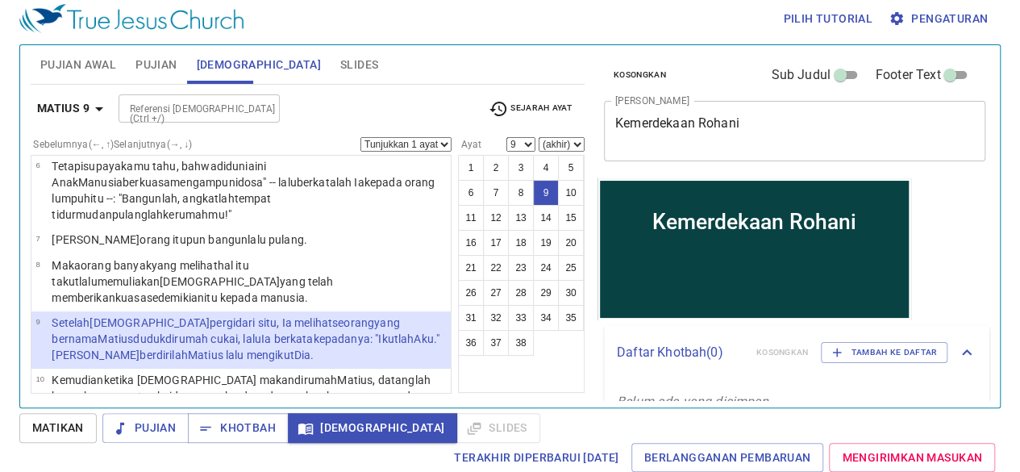
click at [298, 332] on wg846 ": "Ikutlah Aku ." Maka berdirilah Matius lalu mengikut Dia ." at bounding box center [246, 346] width 388 height 29
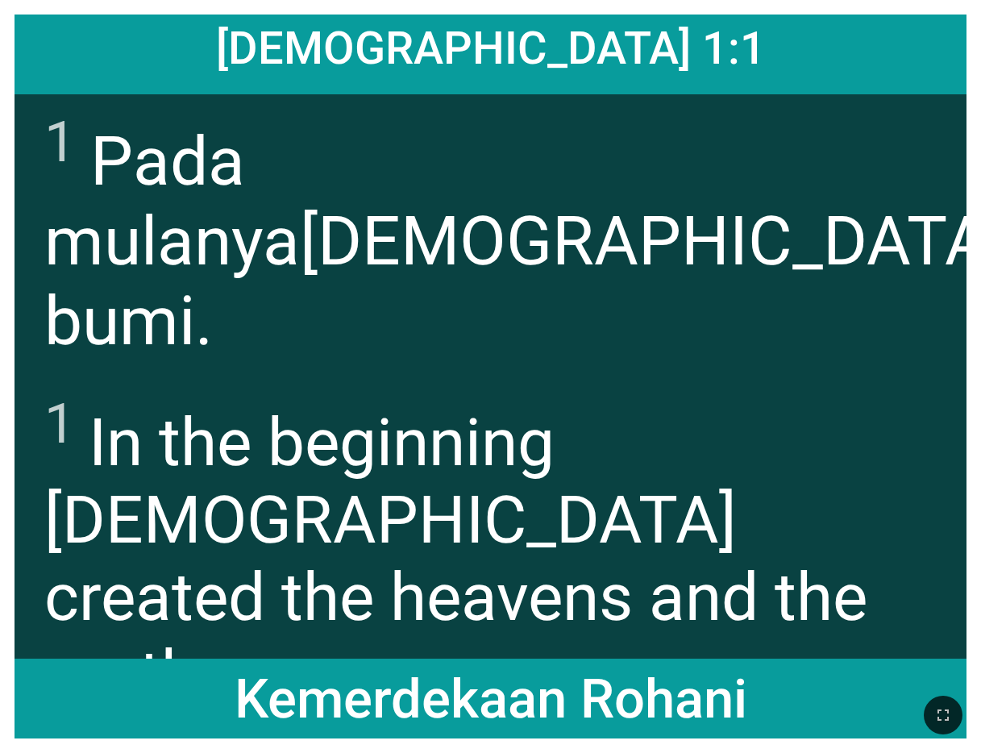
drag, startPoint x: 790, startPoint y: 6, endPoint x: 699, endPoint y: 92, distance: 124.9
click at [650, 92] on div "[DEMOGRAPHIC_DATA] 1:1 [DEMOGRAPHIC_DATA] 1:1 1 Pada mulanya [DEMOGRAPHIC_DATA]…" at bounding box center [490, 376] width 981 height 753
click at [650, 18] on div "[DEMOGRAPHIC_DATA] 1:1" at bounding box center [491, 55] width 952 height 80
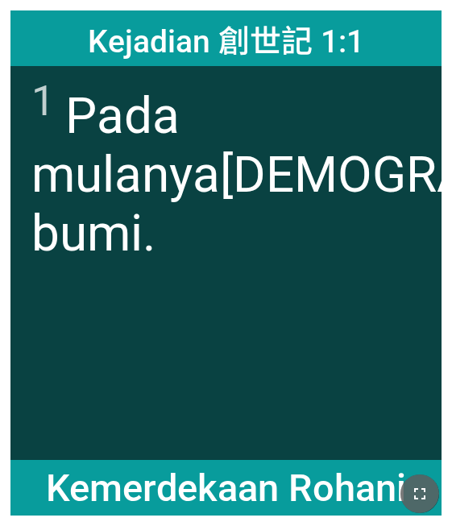
click at [418, 483] on icon "button" at bounding box center [419, 493] width 11 height 11
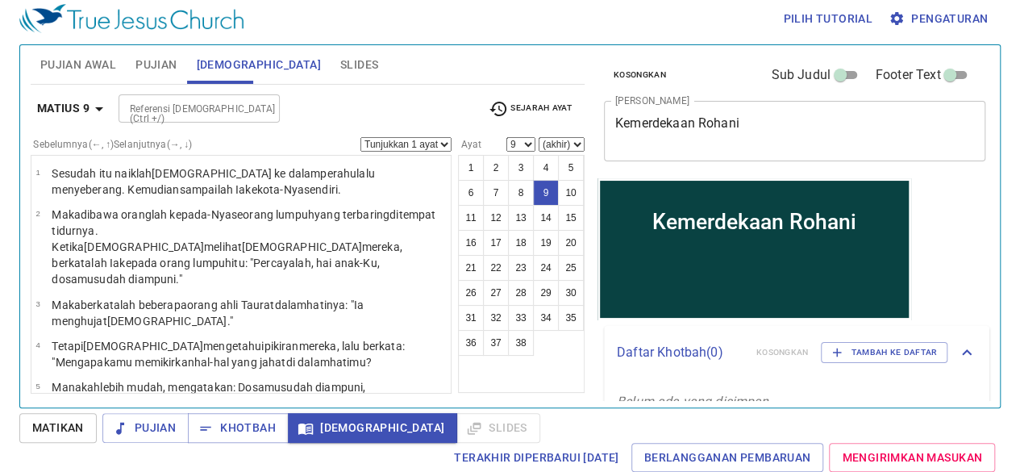
scroll to position [262, 0]
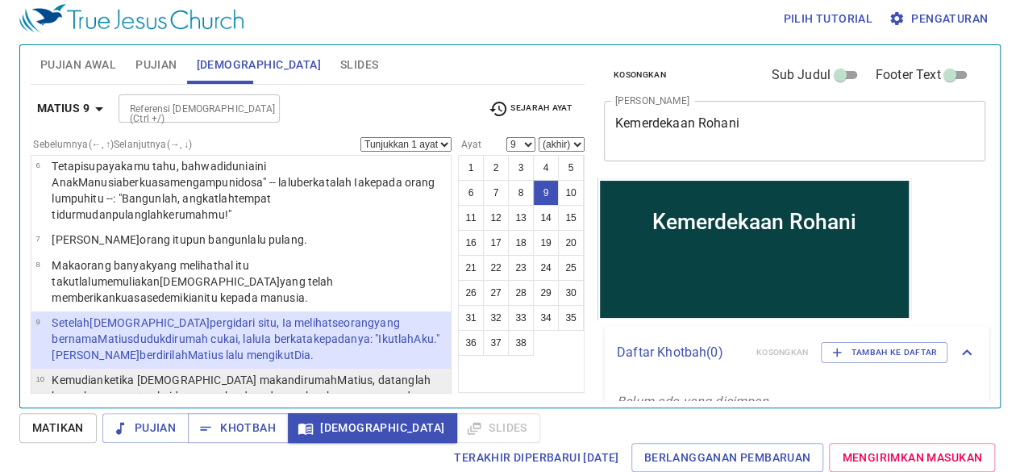
click at [243, 373] on wg1722 "rumah Matius , datanglah banyak pemungut cukai dan orang berdosa dan makan bers…" at bounding box center [247, 395] width 391 height 45
select select "10"
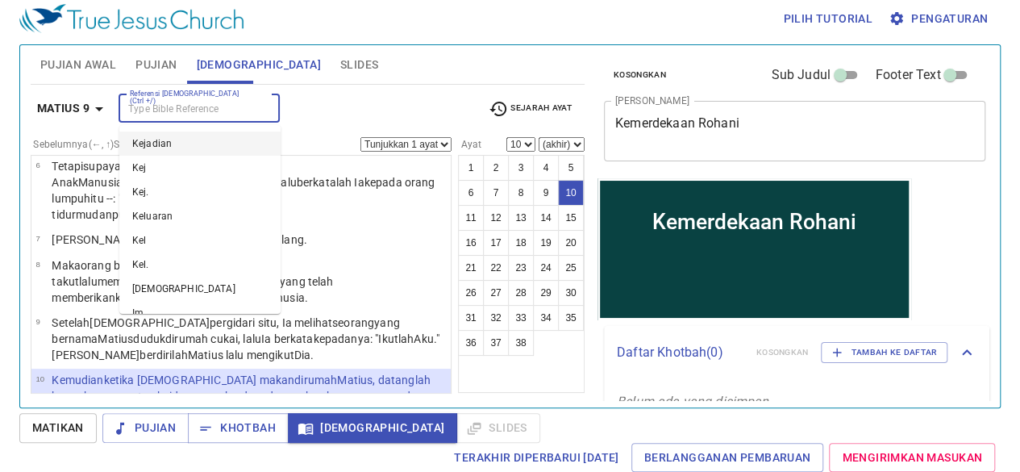
click at [161, 107] on input "Referensi [DEMOGRAPHIC_DATA] (Ctrl +/)" at bounding box center [185, 108] width 125 height 19
type input "r"
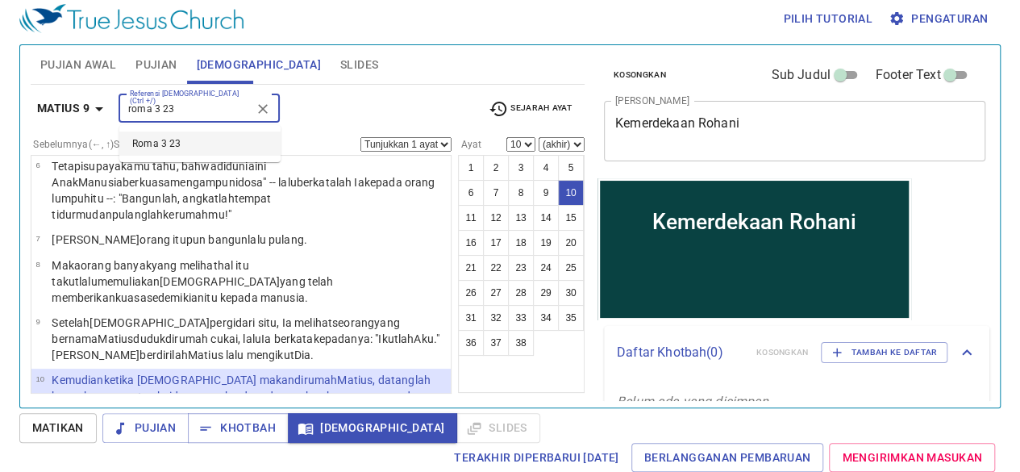
type input "roma 3 23"
select select "23"
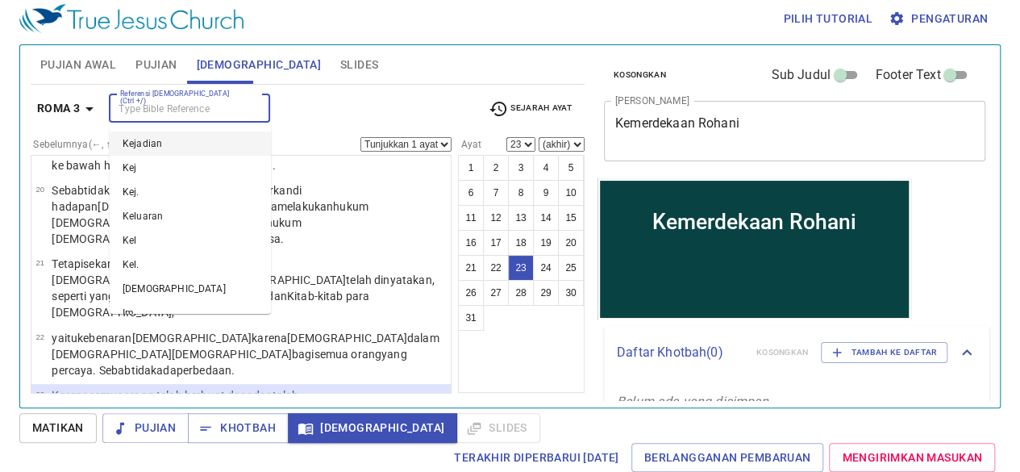
click at [161, 107] on input "Referensi Alkitab (Ctrl +/)" at bounding box center [176, 108] width 125 height 19
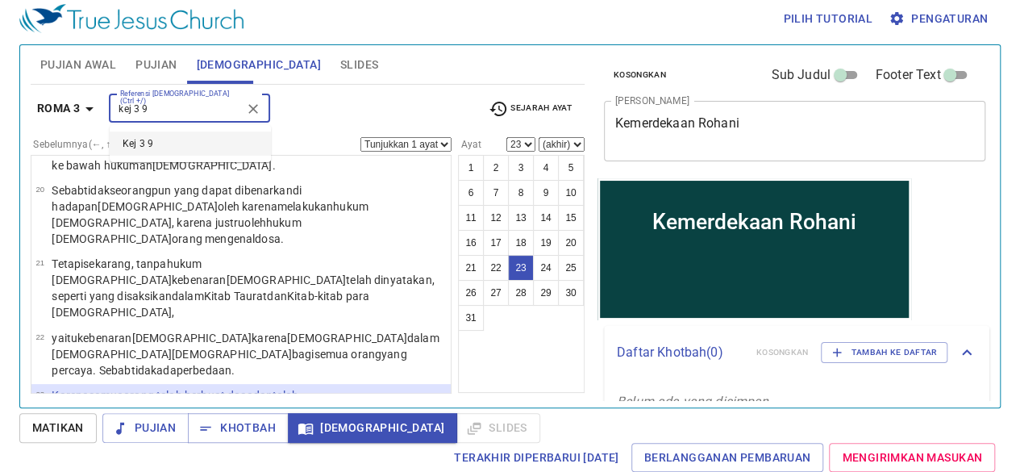
type input "kej 3 9"
select select "9"
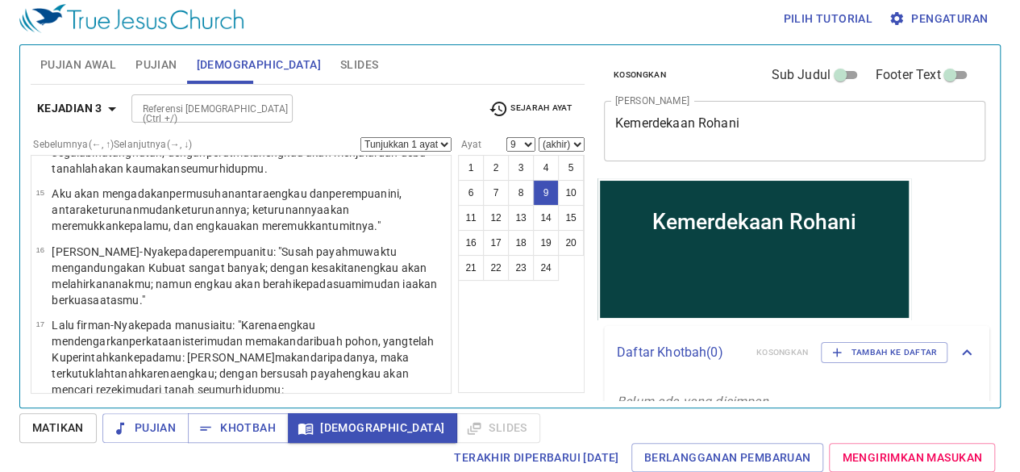
scroll to position [351, 0]
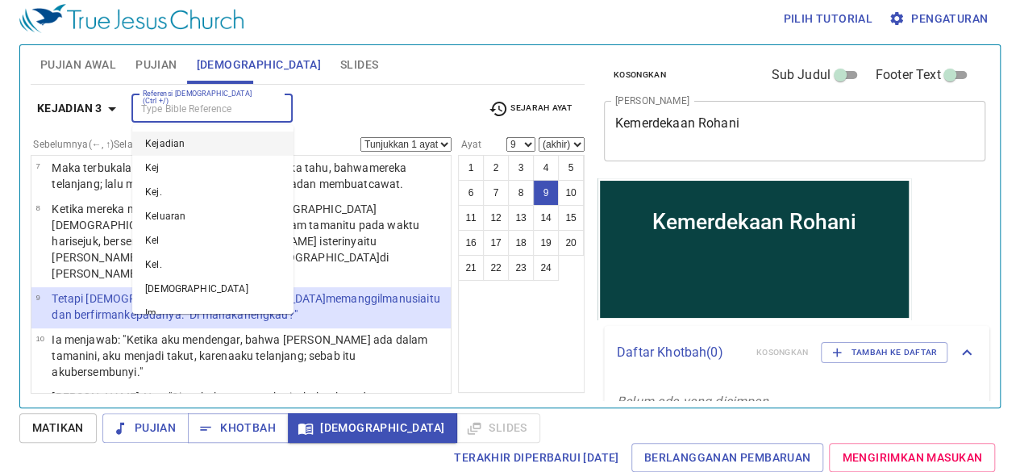
click at [161, 107] on input "Referensi [DEMOGRAPHIC_DATA] (Ctrl +/)" at bounding box center [198, 108] width 125 height 19
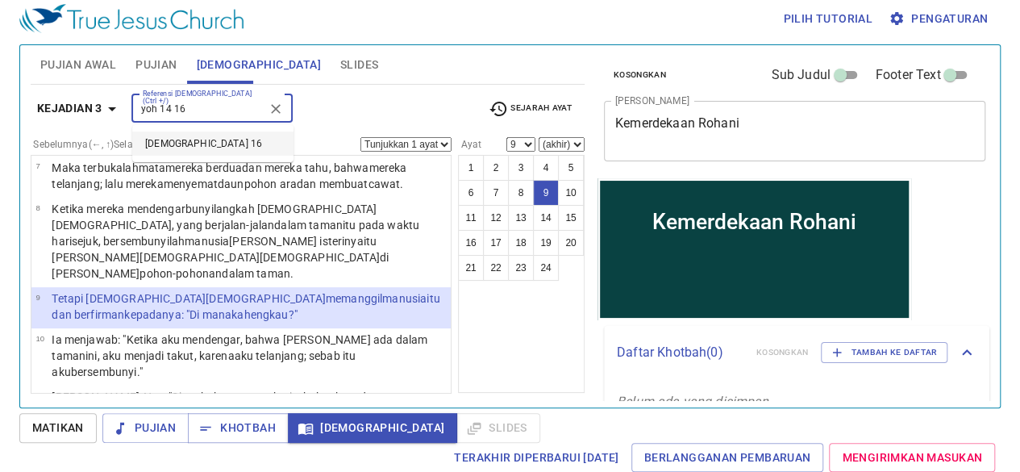
type input "yoh 14 16"
select select "16"
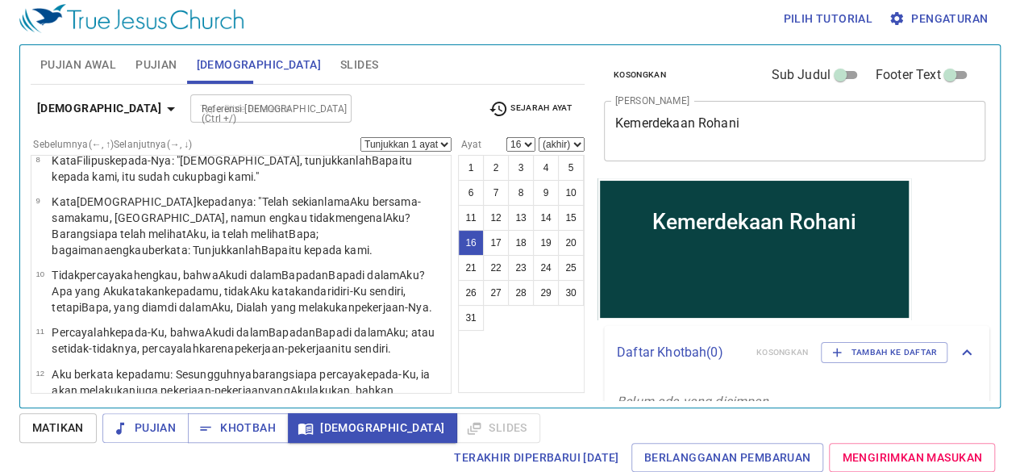
scroll to position [624, 0]
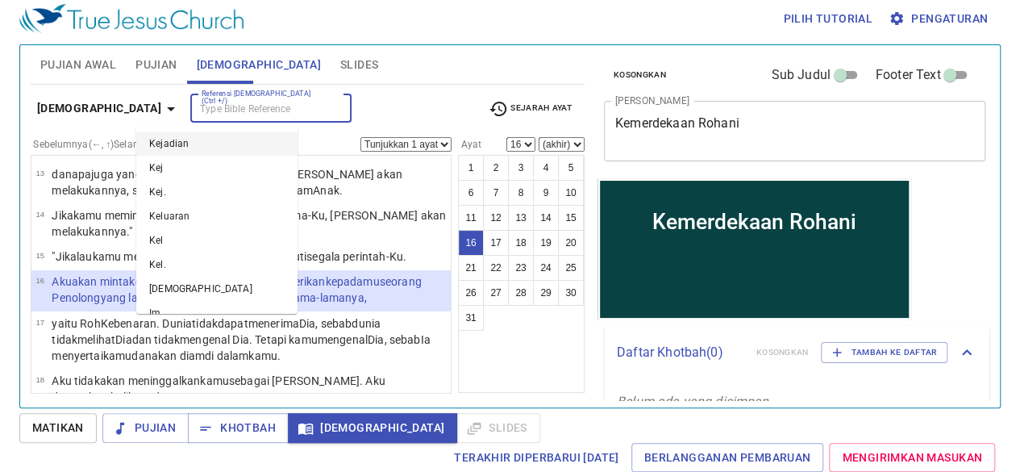
click at [195, 107] on input "Referensi [DEMOGRAPHIC_DATA] (Ctrl +/)" at bounding box center [257, 108] width 125 height 19
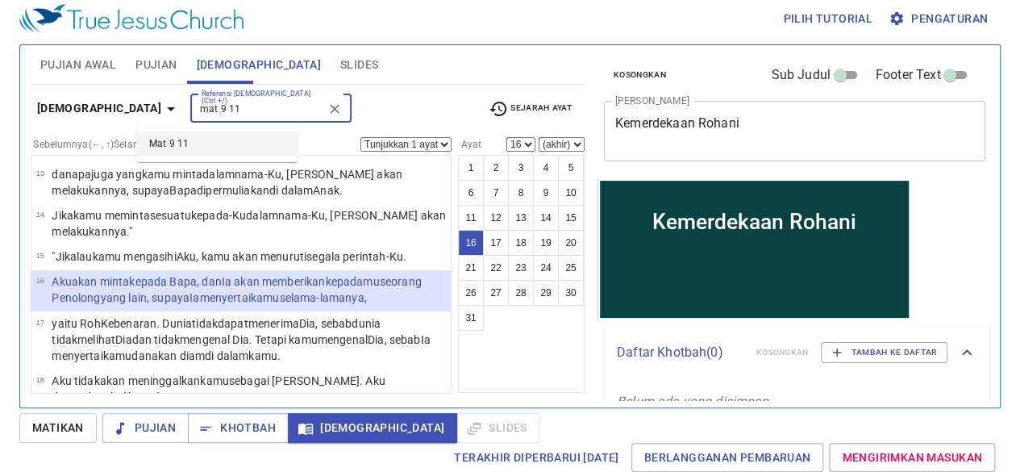
type input "mat 9 11"
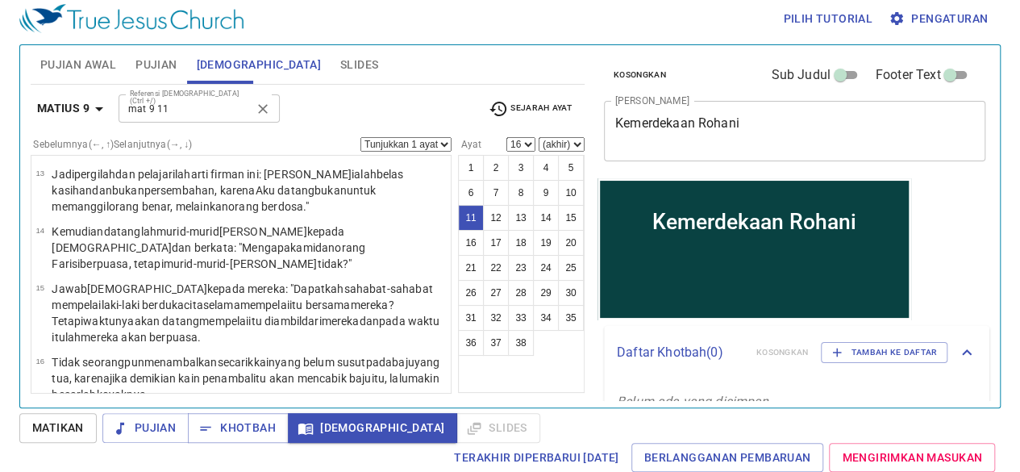
select select "11"
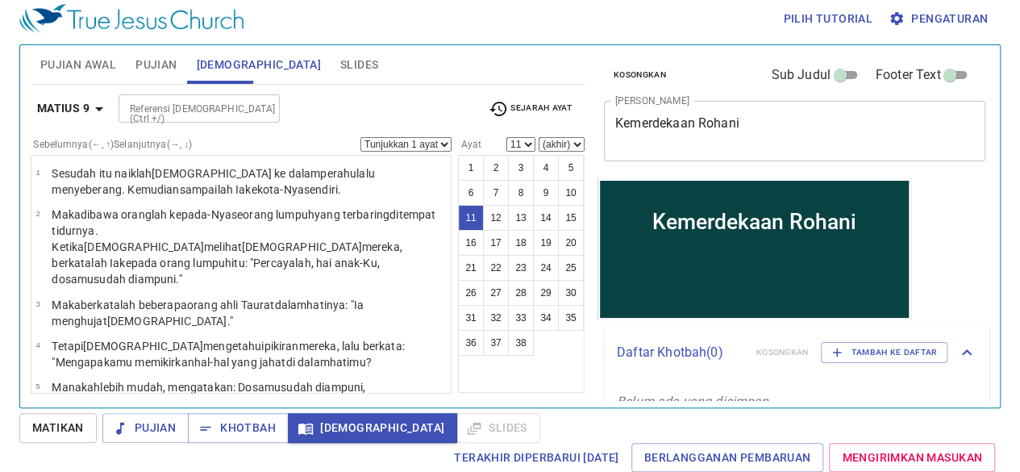
scroll to position [377, 0]
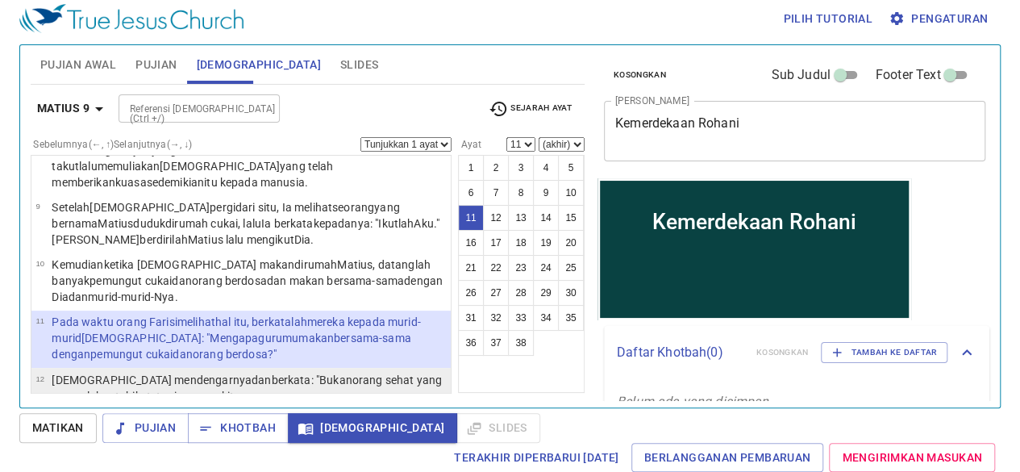
click at [208, 373] on wg1161 "berkata : "Bukan orang sehat yang memerlukan tabib , tetapi orang sakit ." at bounding box center [247, 387] width 390 height 29
select select "12"
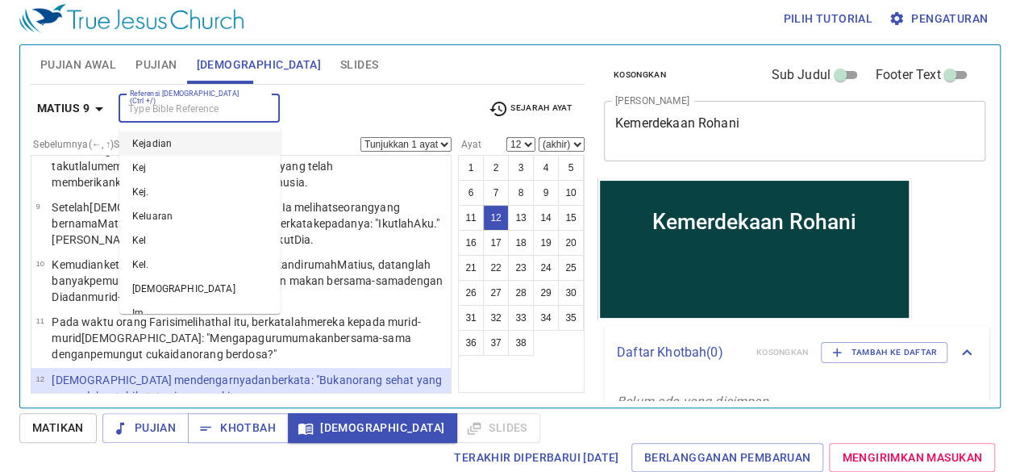
click at [147, 107] on input "Referensi [DEMOGRAPHIC_DATA] (Ctrl +/)" at bounding box center [185, 108] width 125 height 19
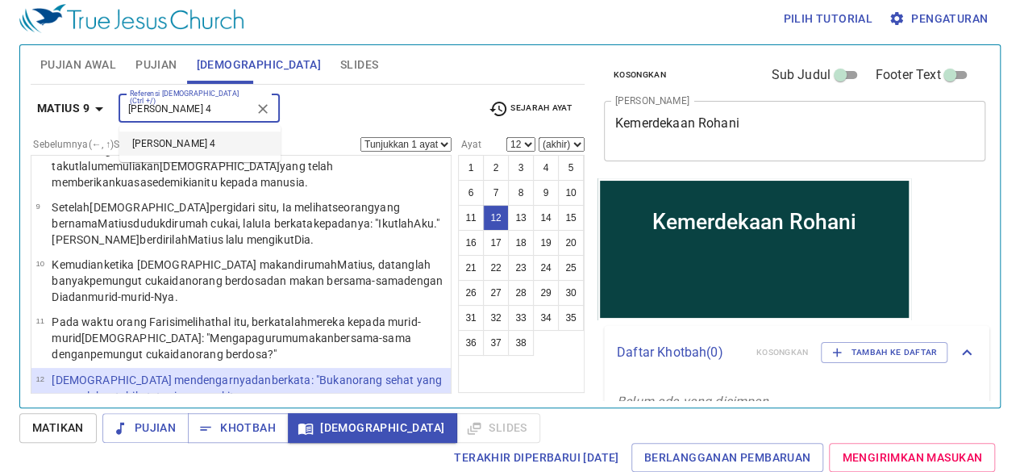
type input "yunus 4"
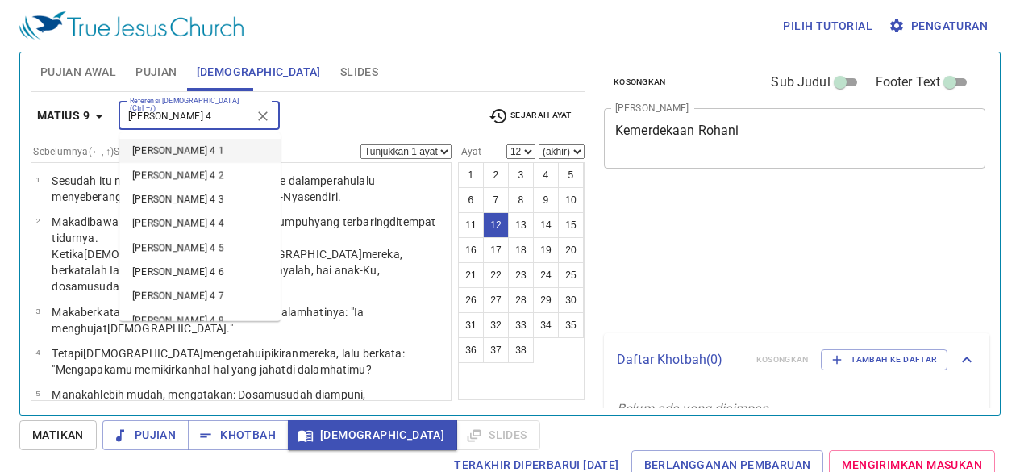
select select "12"
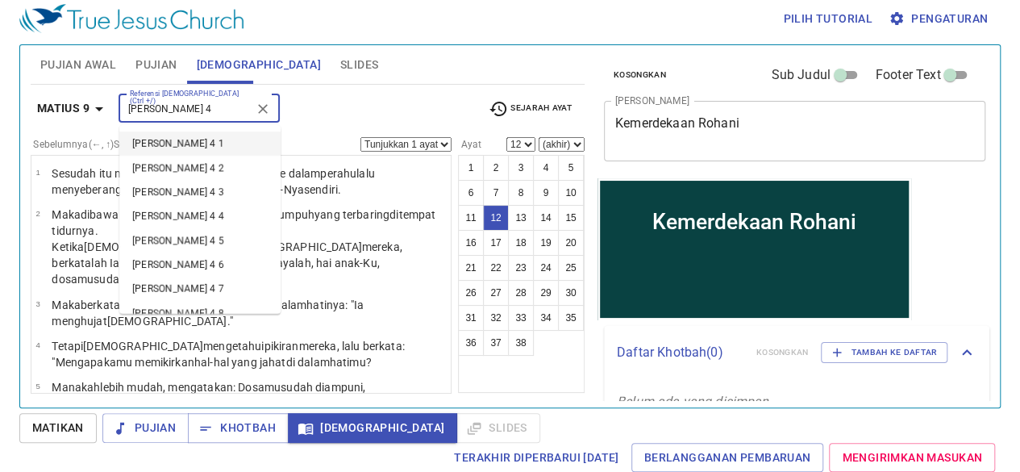
scroll to position [377, 0]
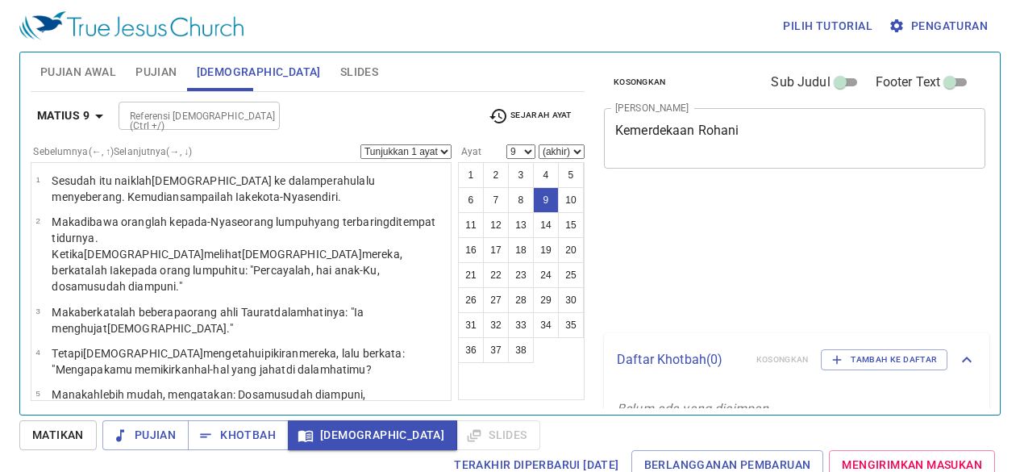
select select "9"
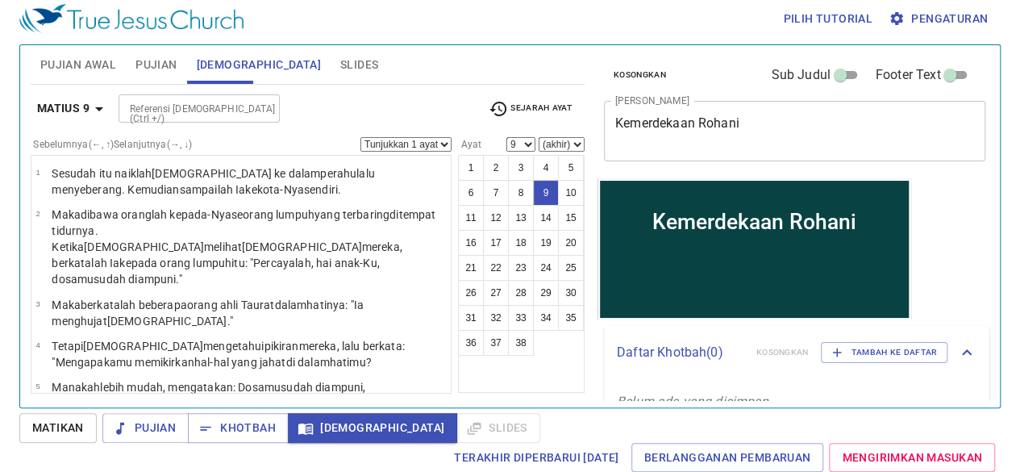
scroll to position [262, 0]
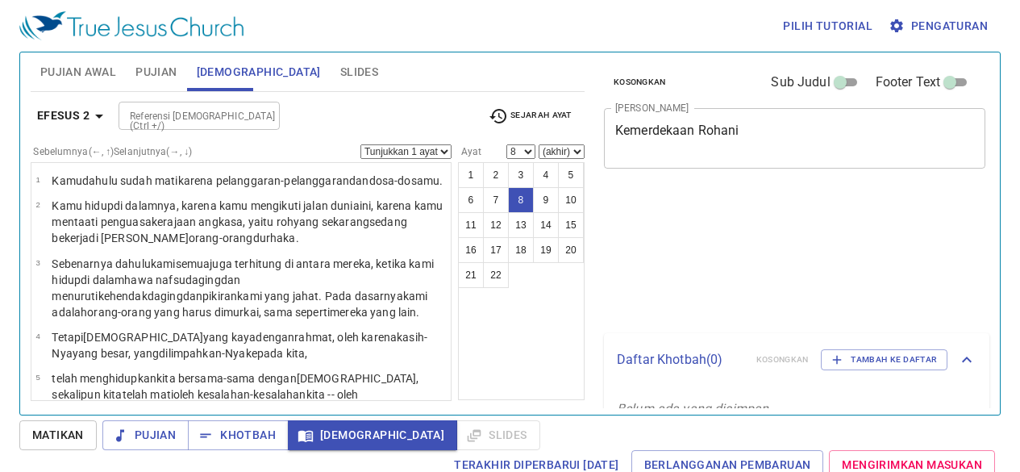
select select "8"
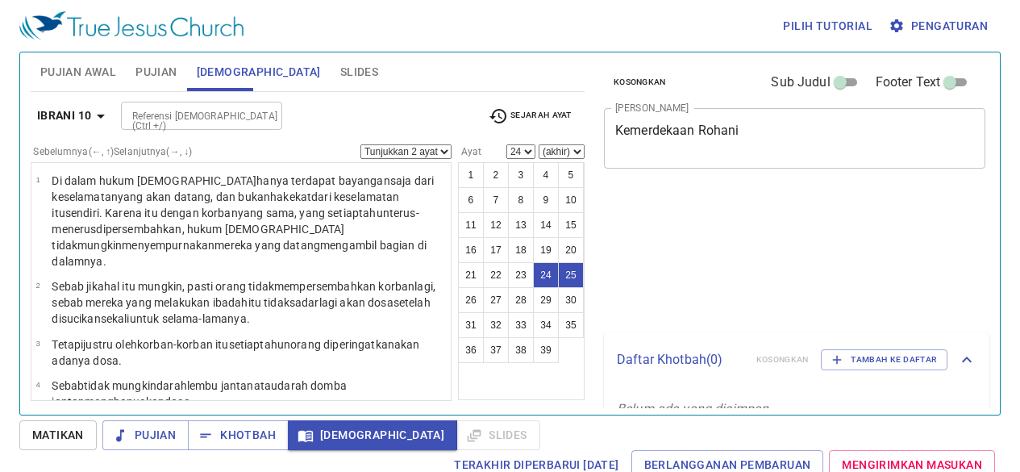
select select "2"
select select "24"
select select "2"
select select "24"
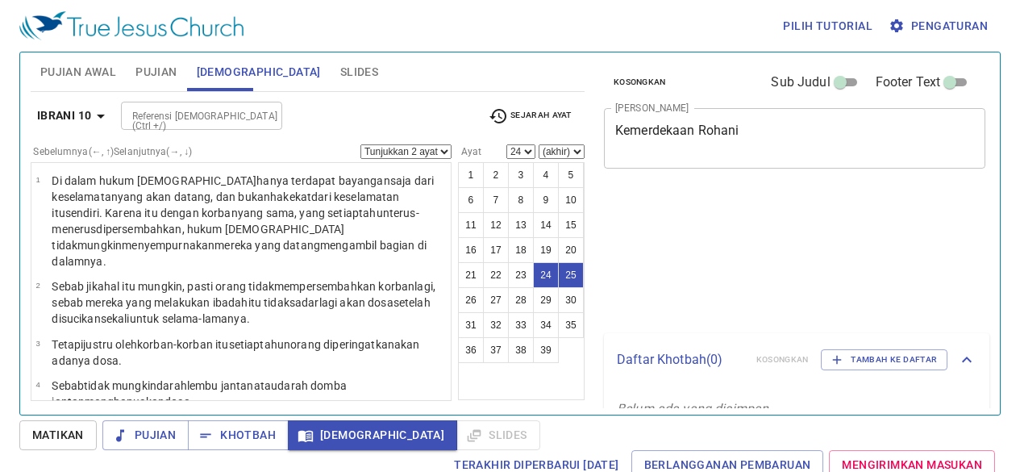
scroll to position [7, 0]
select select "2"
select select "24"
